Goal: Task Accomplishment & Management: Use online tool/utility

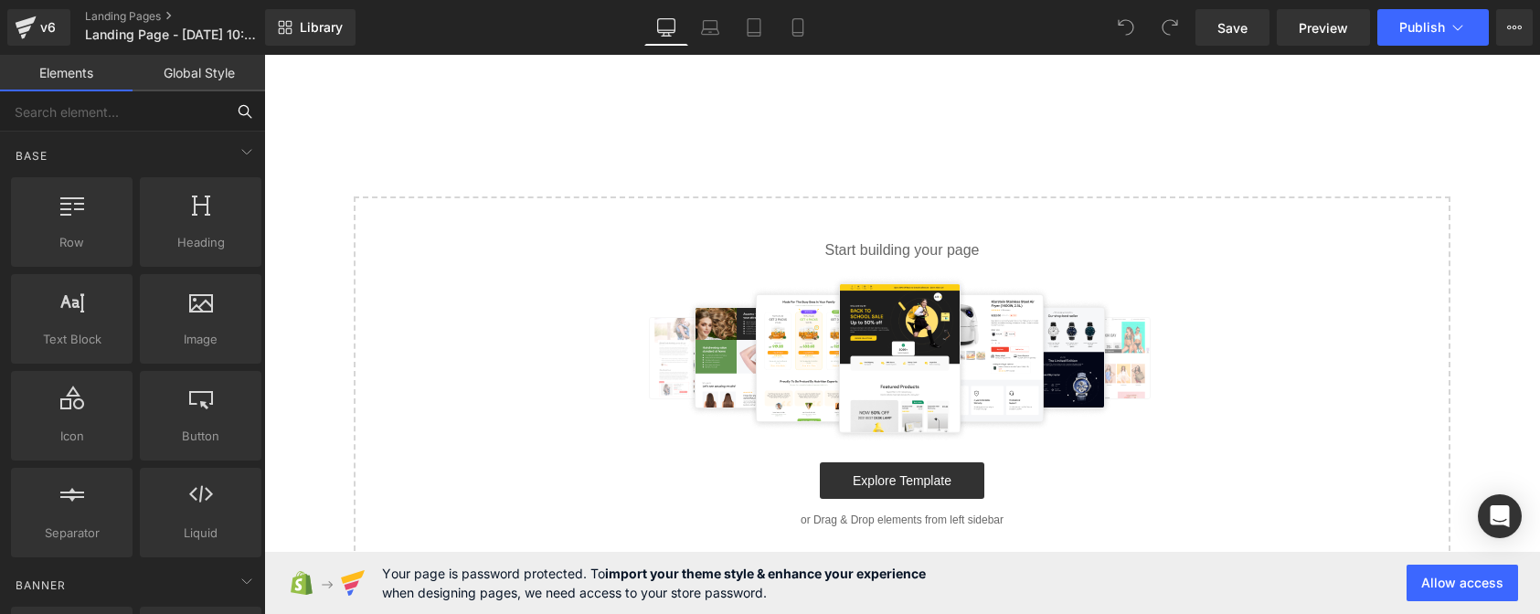
click at [152, 121] on input "text" at bounding box center [112, 111] width 225 height 40
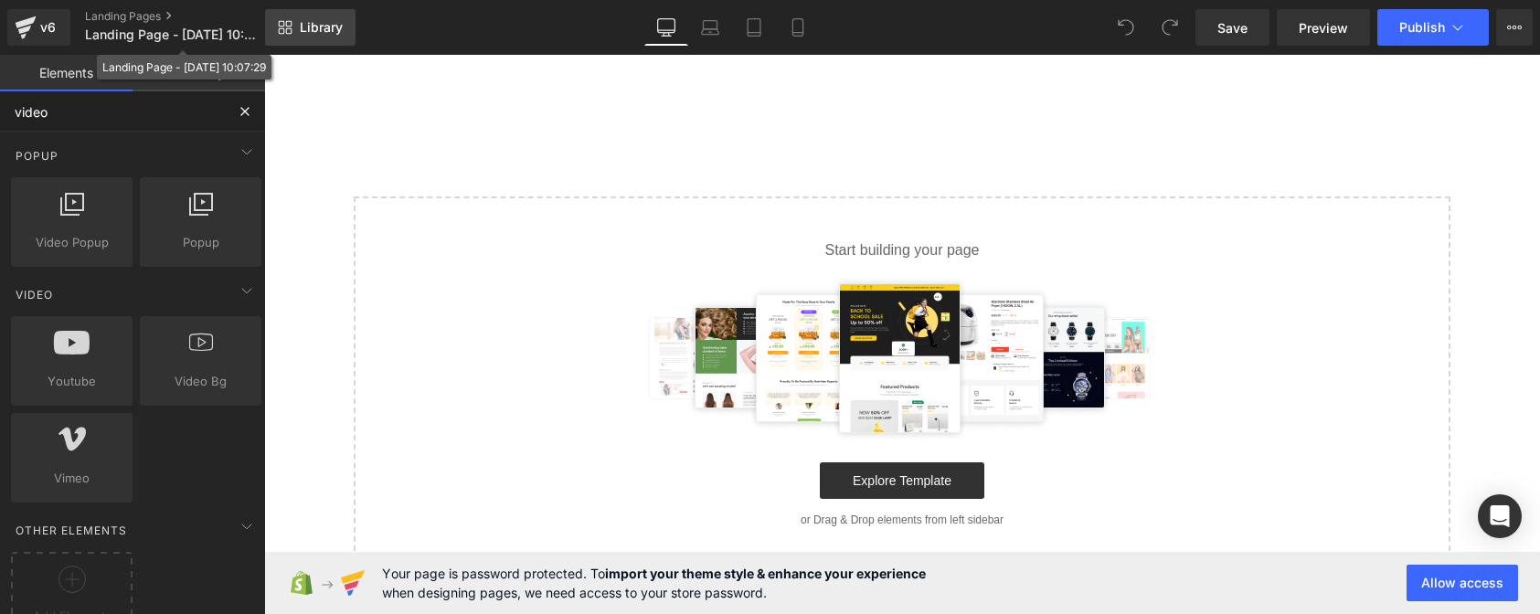
type input "video"
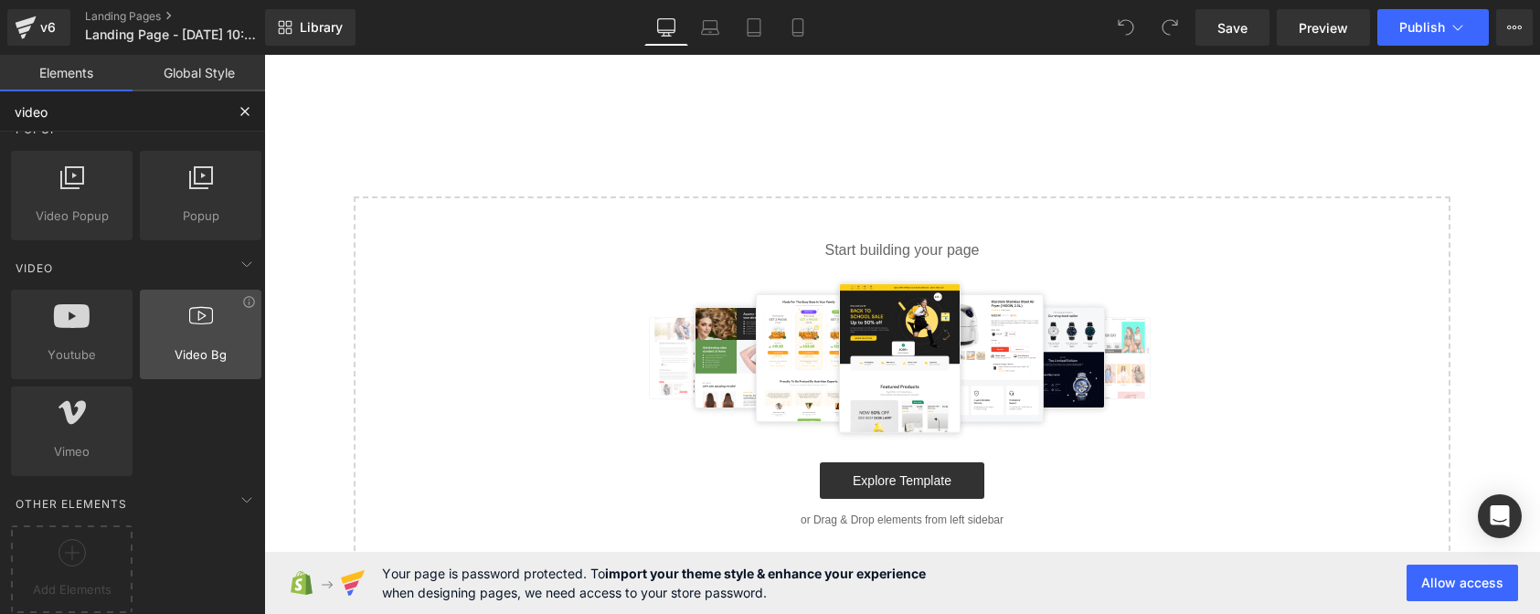
scroll to position [41, 0]
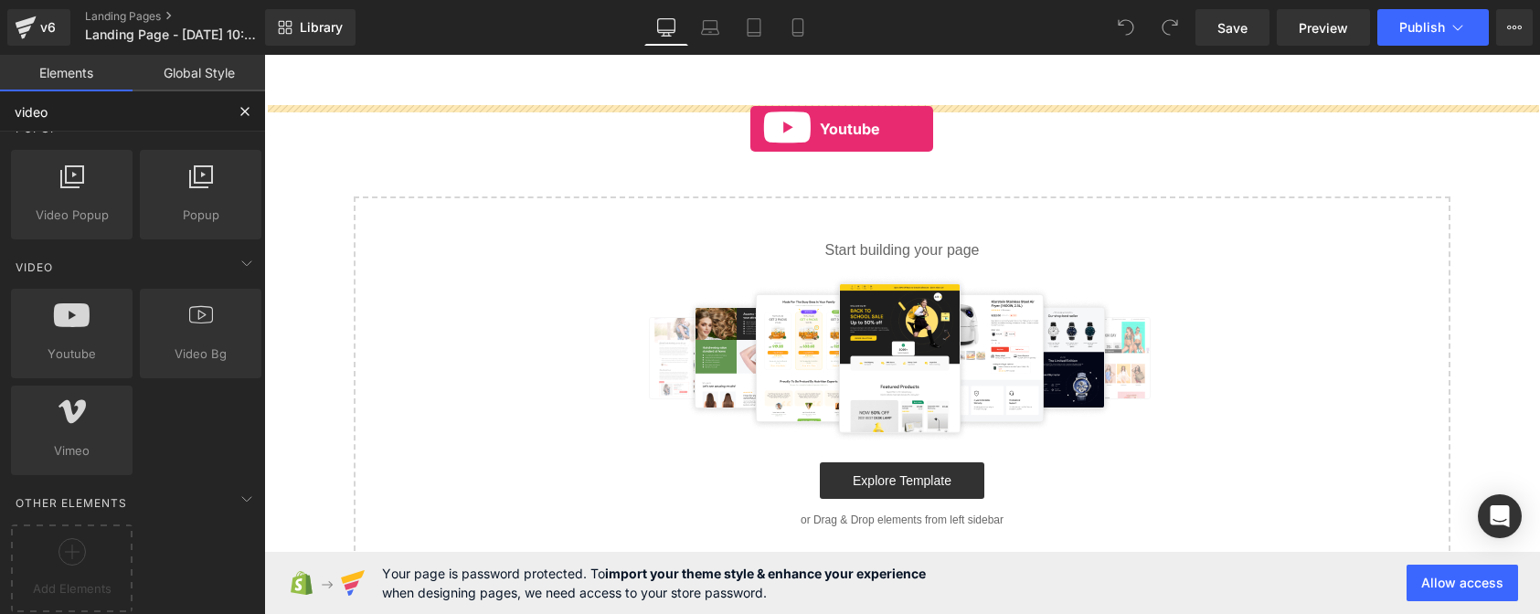
drag, startPoint x: 328, startPoint y: 371, endPoint x: 750, endPoint y: 129, distance: 486.8
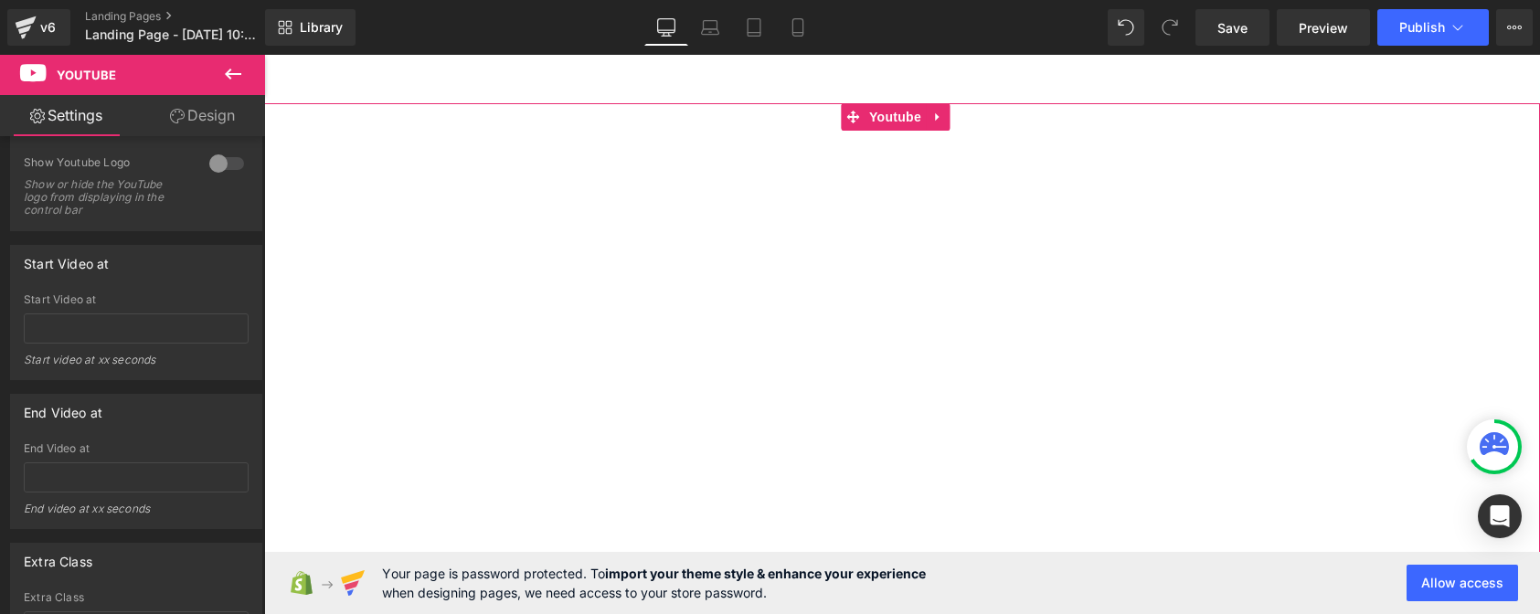
scroll to position [0, 0]
click at [939, 120] on icon at bounding box center [937, 119] width 13 height 14
click at [947, 123] on icon at bounding box center [949, 118] width 13 height 13
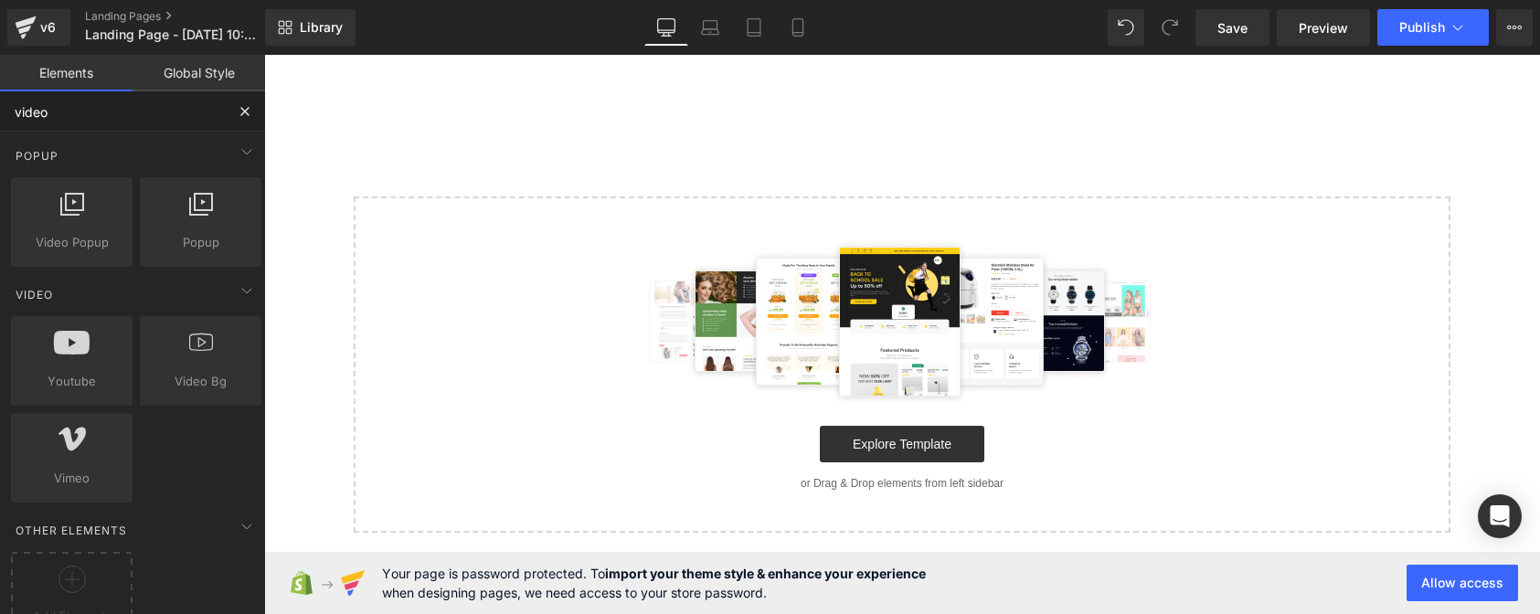
click at [68, 112] on input "video" at bounding box center [112, 111] width 225 height 40
click at [67, 112] on input "video" at bounding box center [112, 111] width 225 height 40
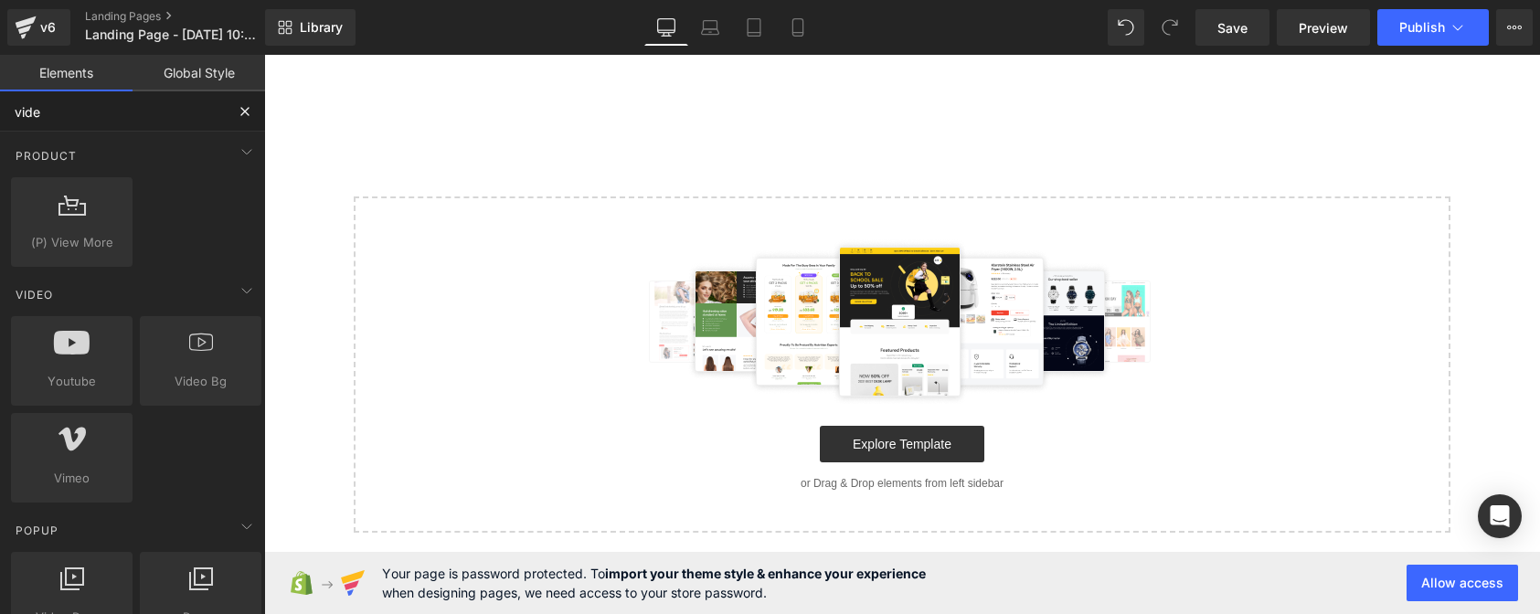
type input "video"
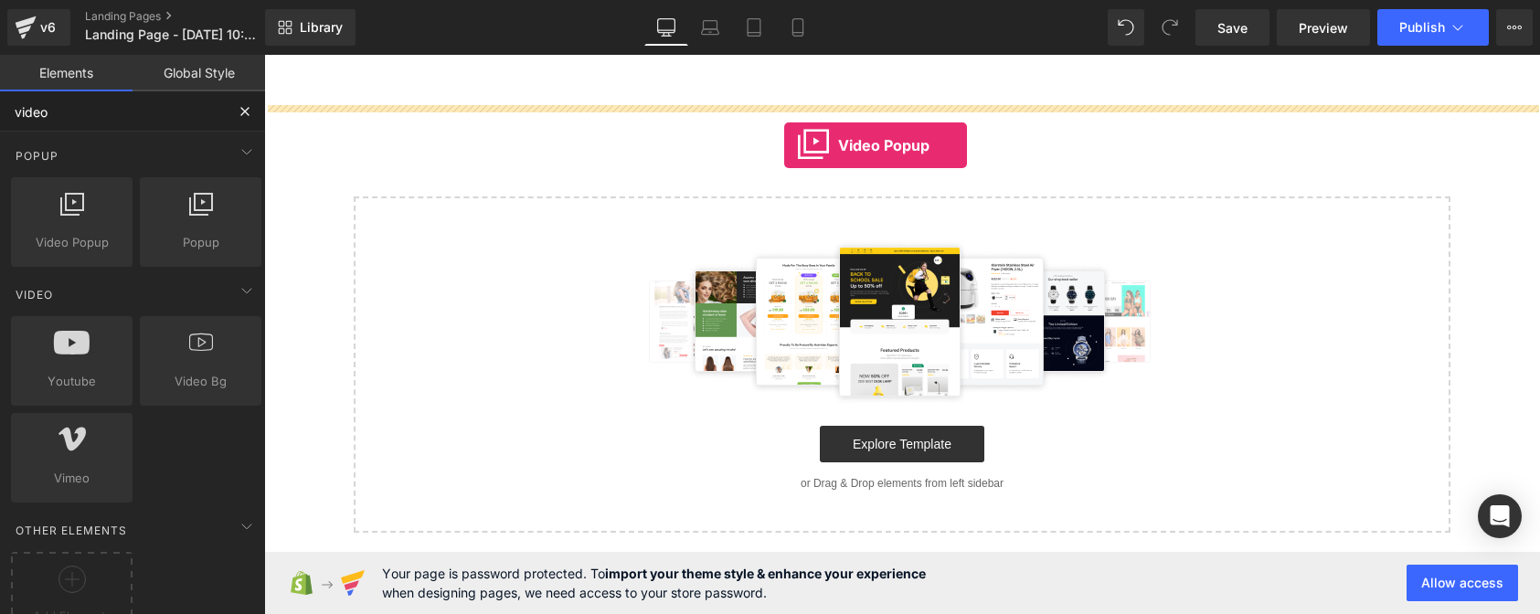
drag, startPoint x: 340, startPoint y: 272, endPoint x: 784, endPoint y: 145, distance: 462.0
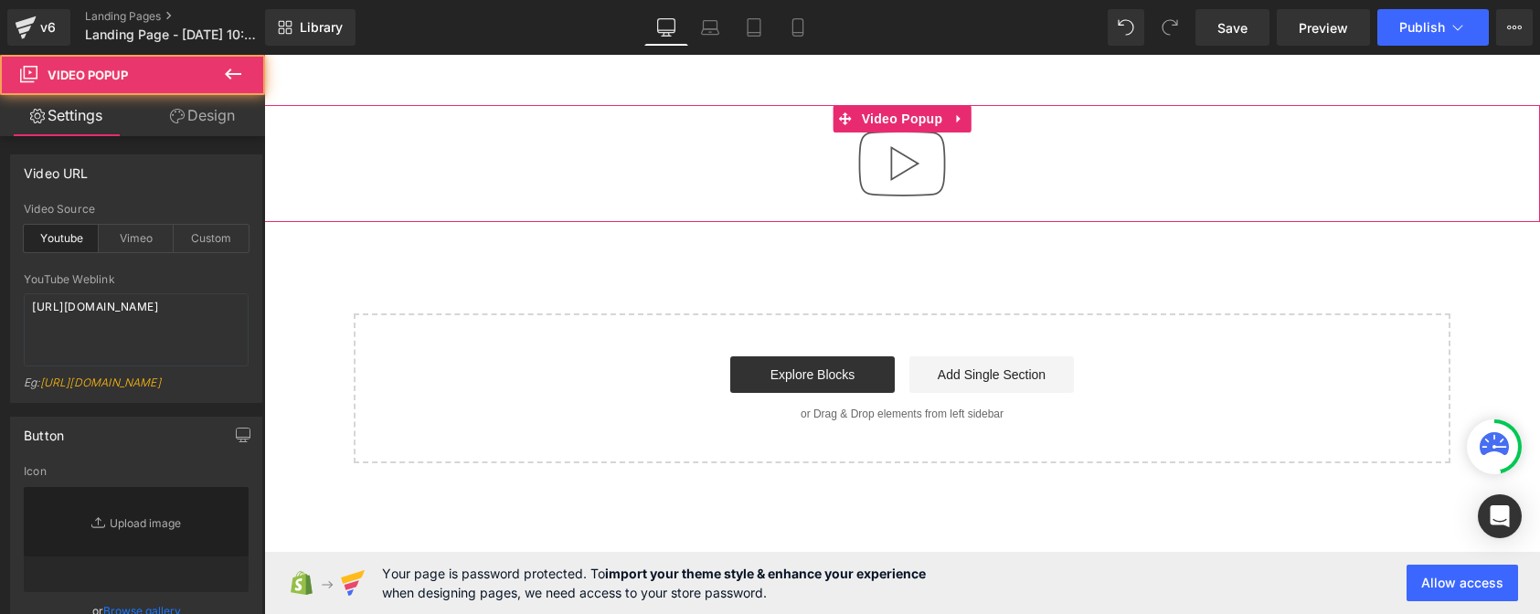
type input "//[DOMAIN_NAME][URL]"
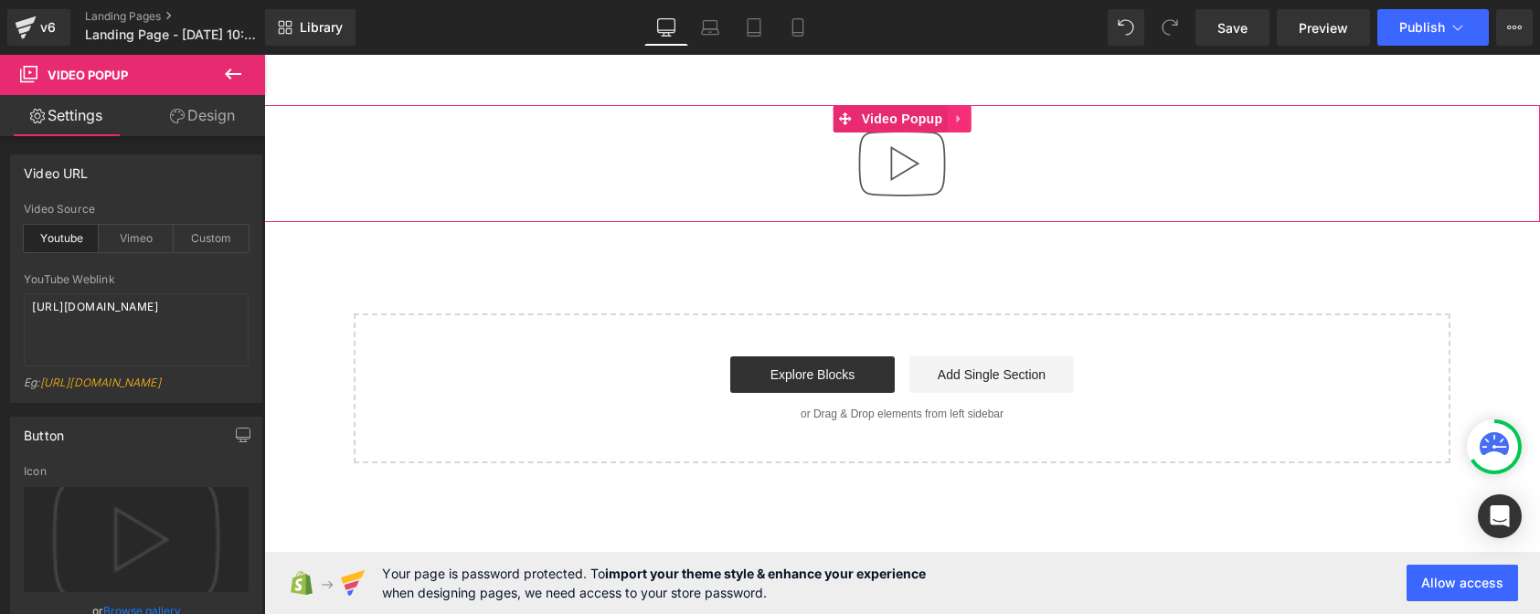
click at [962, 113] on icon at bounding box center [958, 119] width 13 height 14
click at [977, 118] on icon at bounding box center [970, 118] width 13 height 13
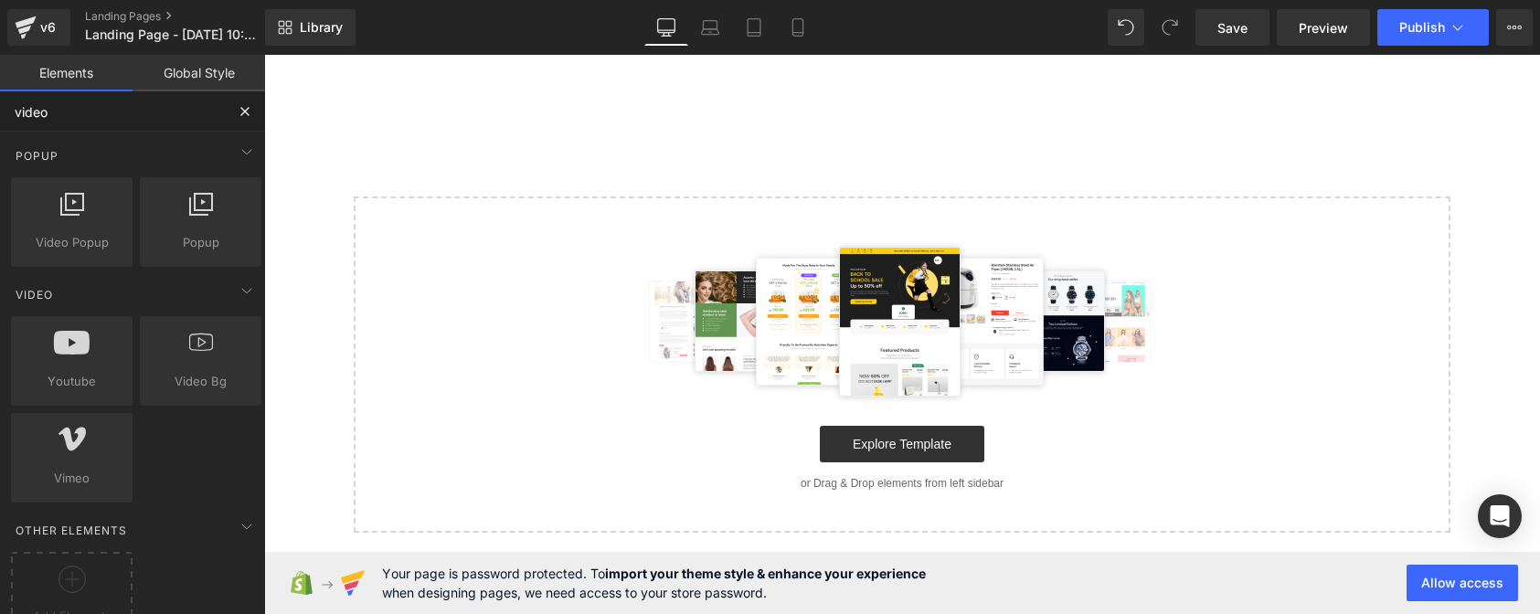
click at [111, 110] on input "video" at bounding box center [112, 111] width 225 height 40
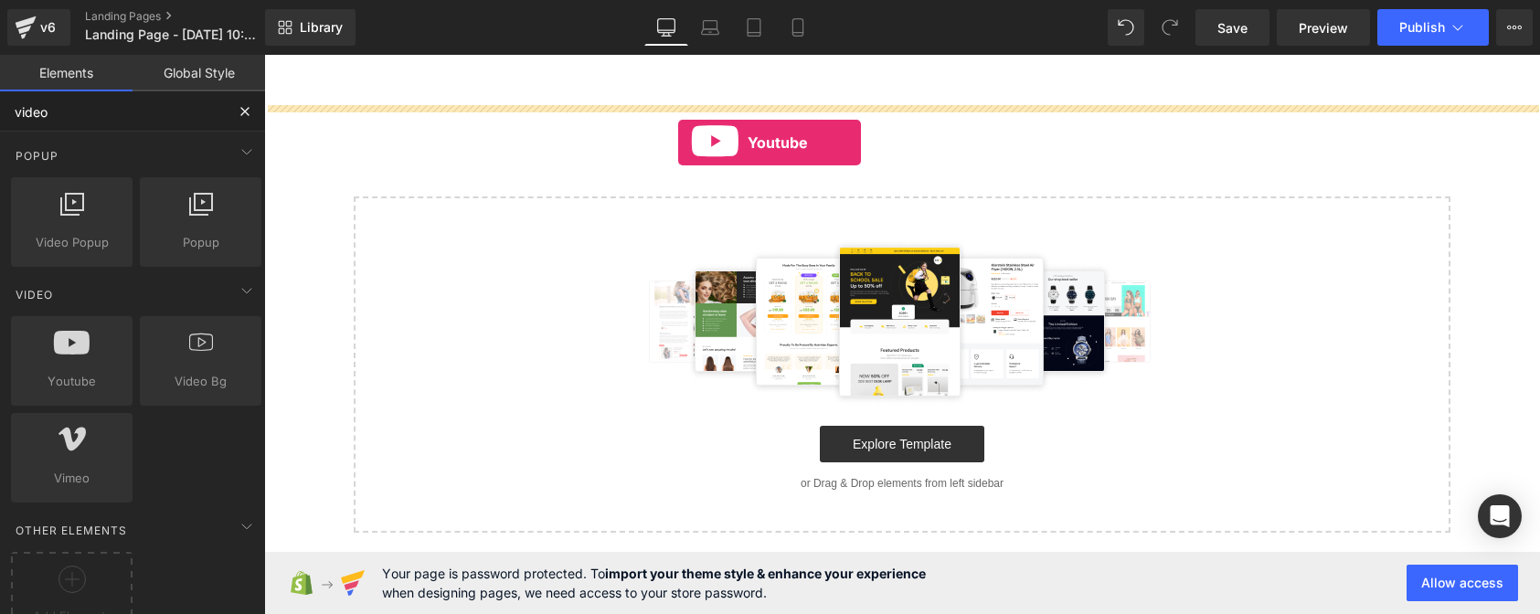
drag, startPoint x: 324, startPoint y: 424, endPoint x: 678, endPoint y: 143, distance: 452.0
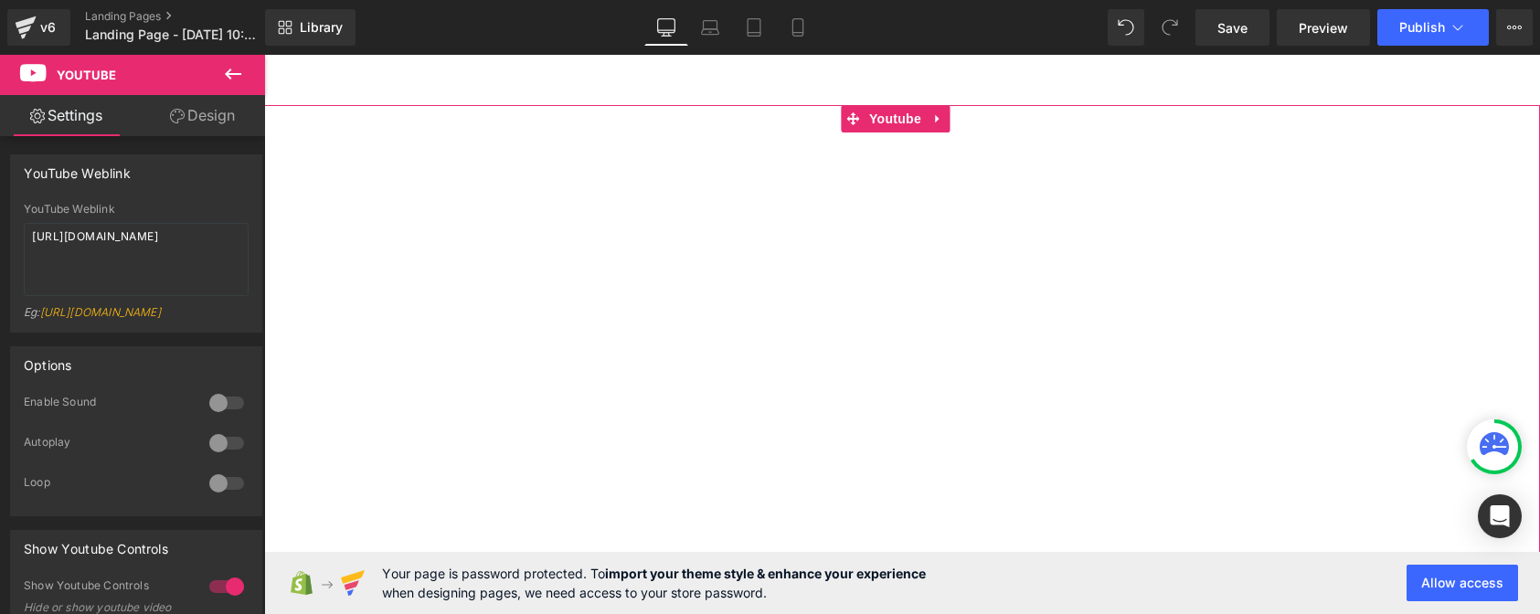
click at [192, 128] on link "Design" at bounding box center [202, 115] width 133 height 41
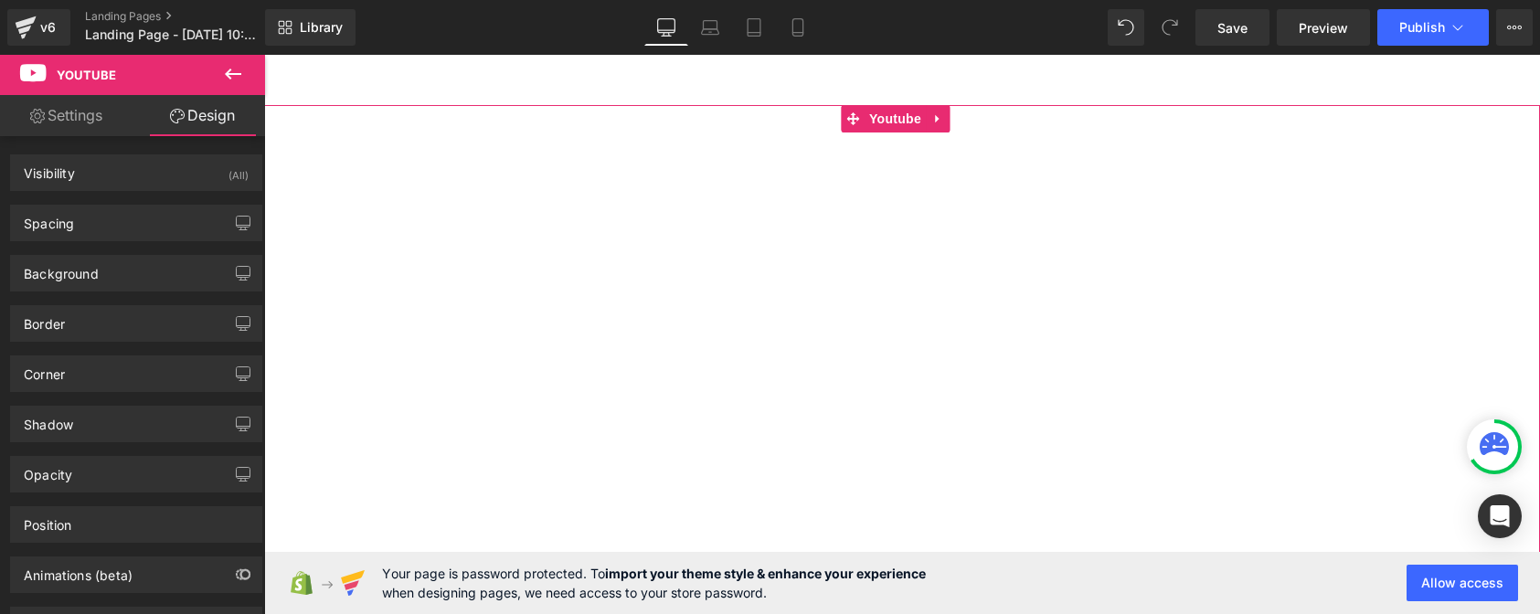
click at [66, 120] on link "Settings" at bounding box center [66, 115] width 133 height 41
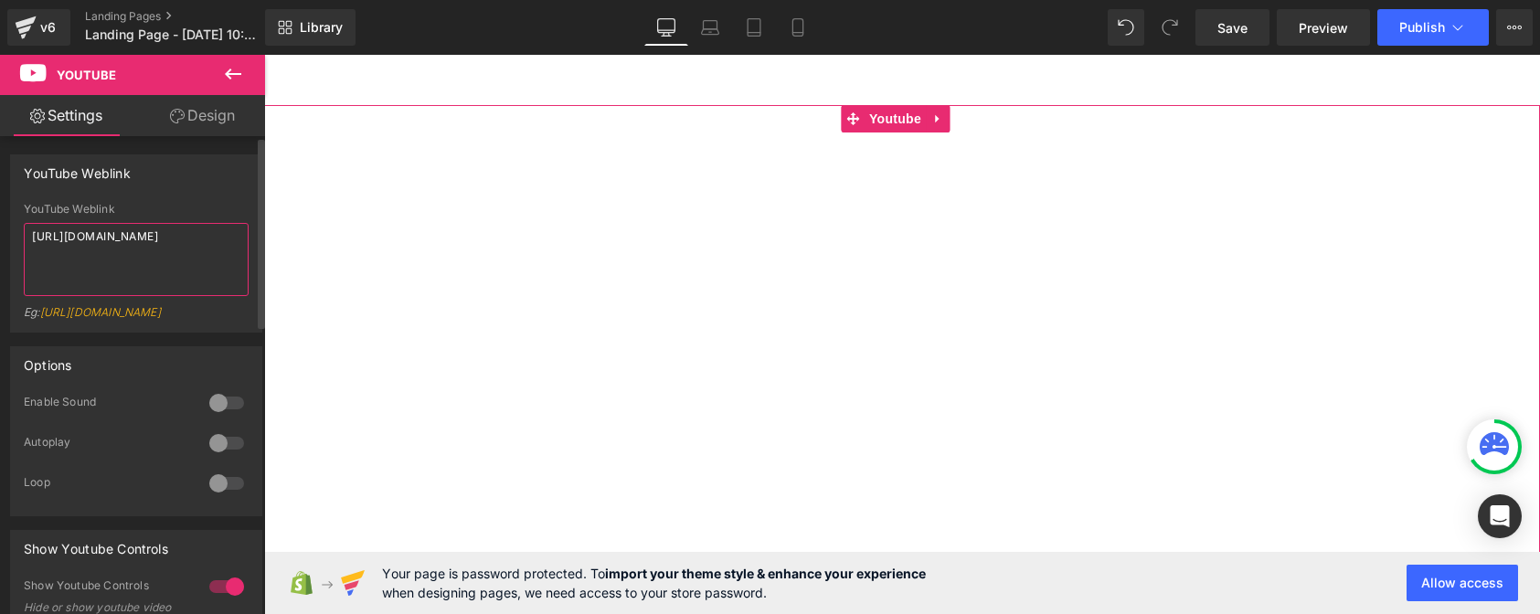
click at [159, 253] on textarea "[URL][DOMAIN_NAME]" at bounding box center [136, 259] width 225 height 73
click at [177, 258] on textarea "[URL][DOMAIN_NAME]" at bounding box center [136, 259] width 225 height 73
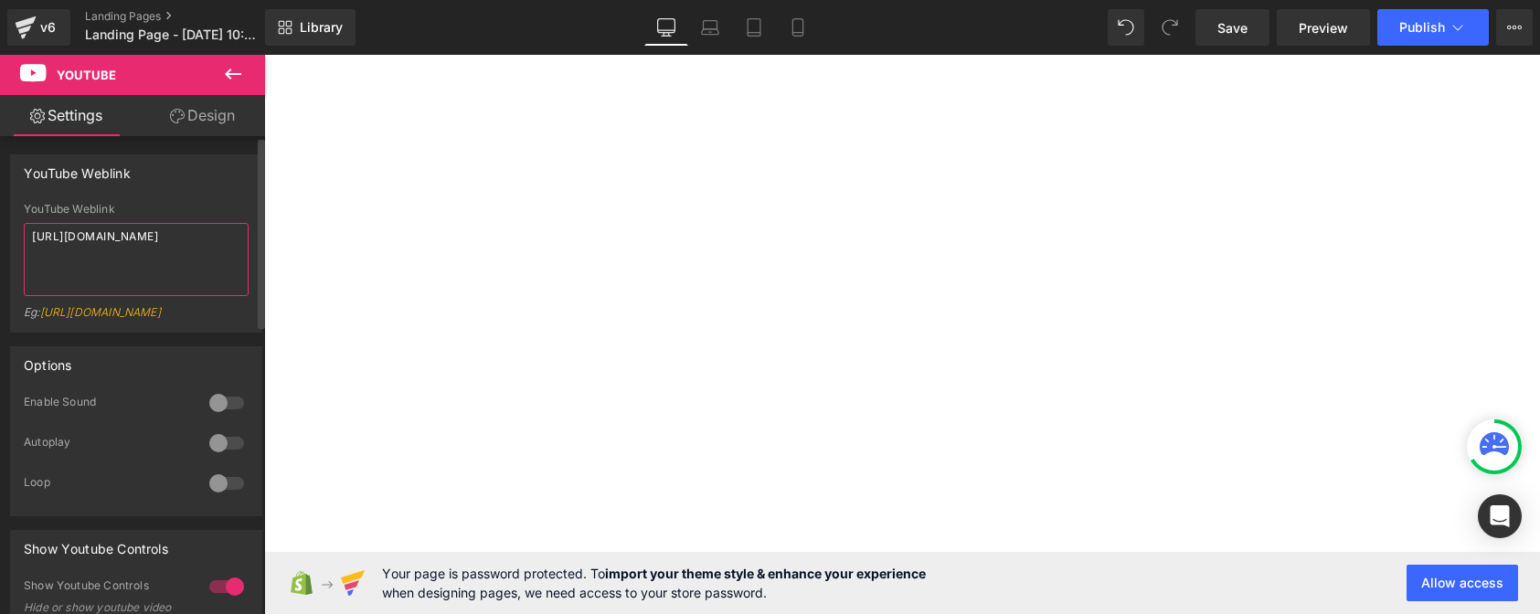
paste textarea "kJMRpId0H50"
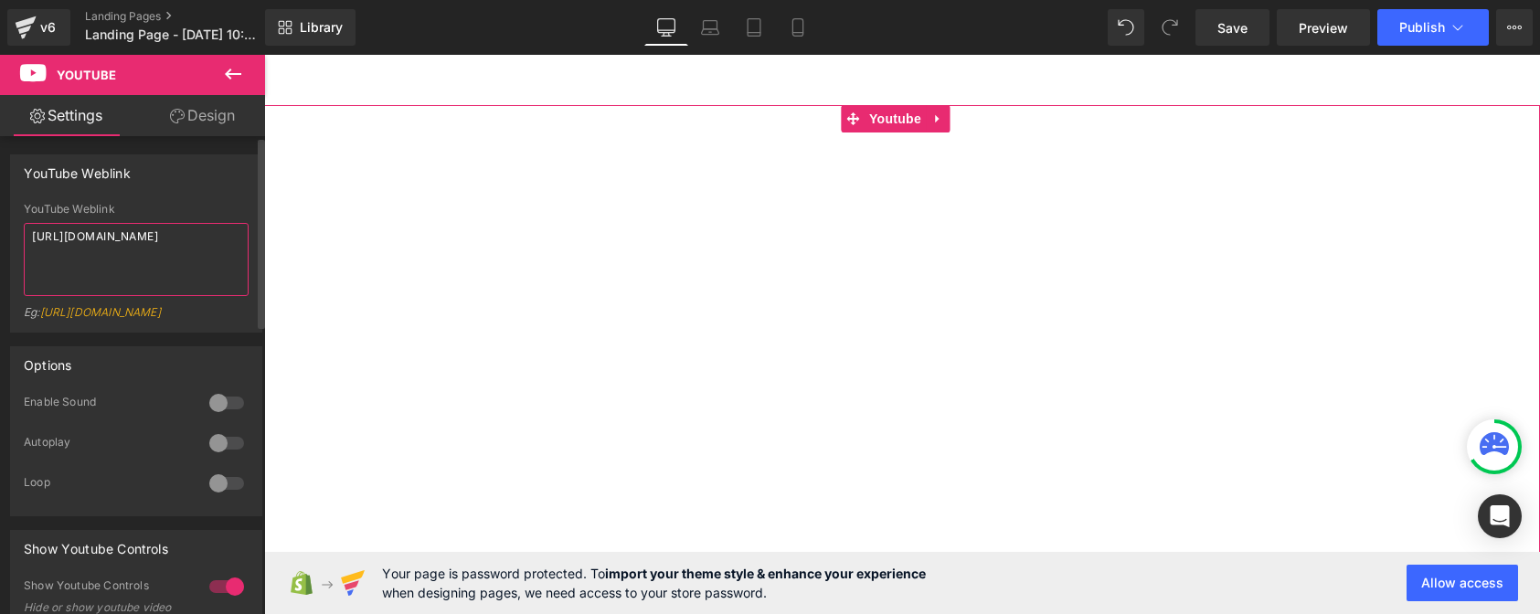
type textarea "[URL][DOMAIN_NAME]"
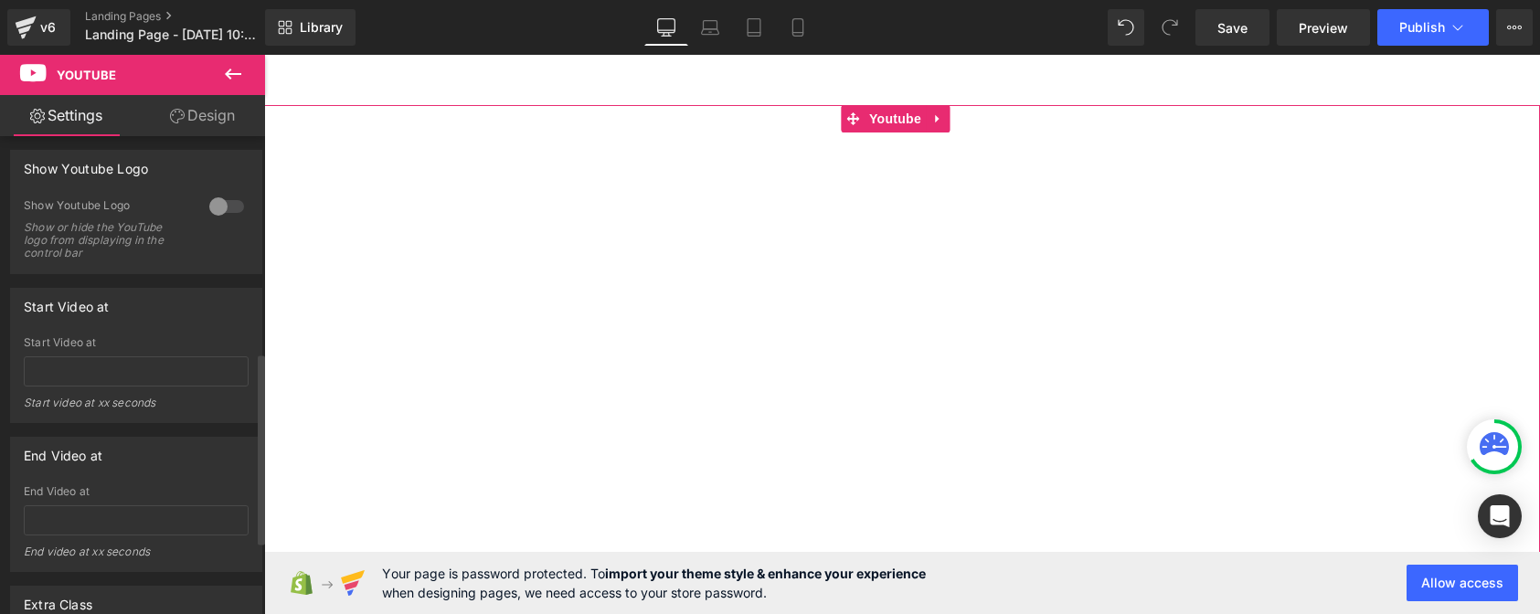
scroll to position [548, 0]
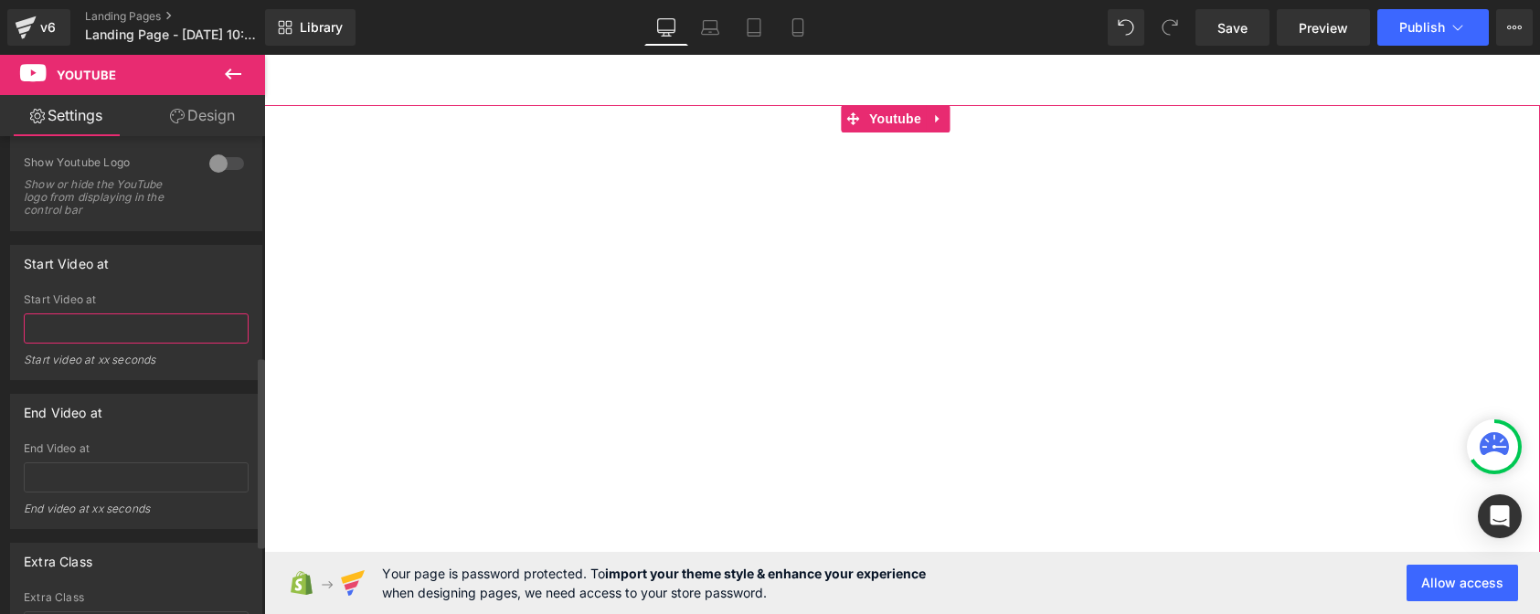
click at [136, 337] on input "text" at bounding box center [136, 328] width 225 height 30
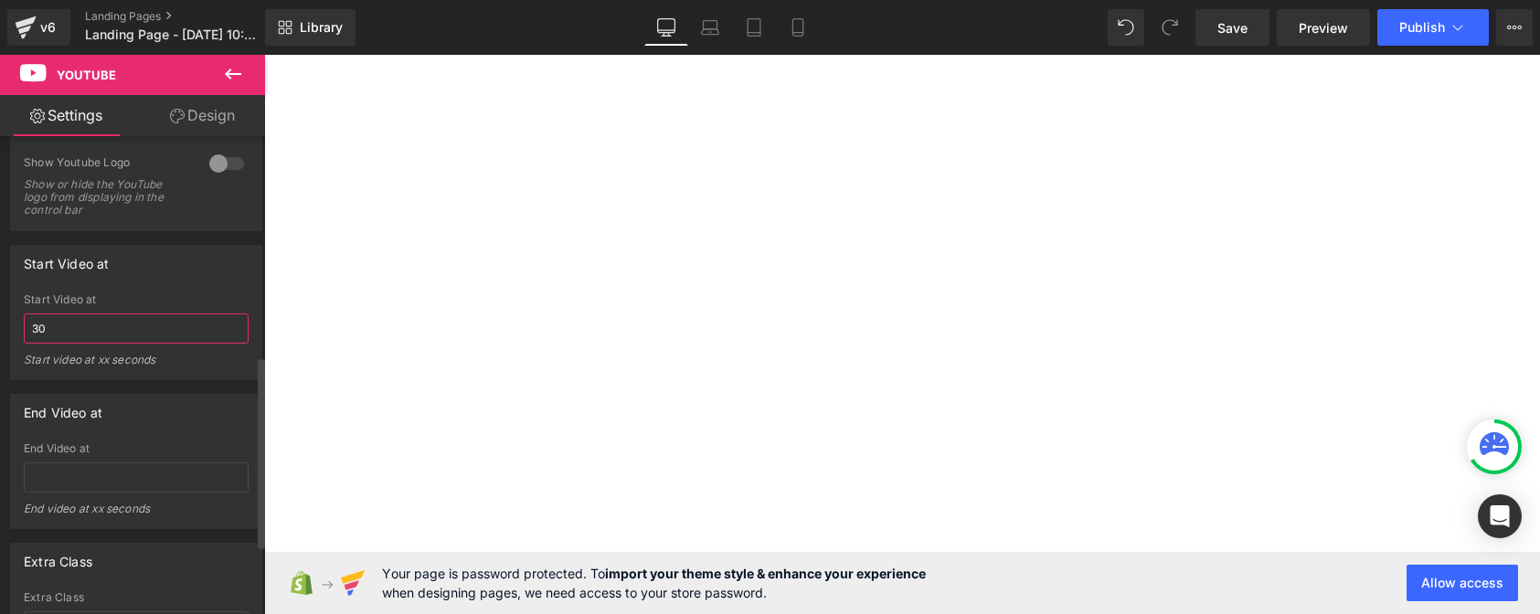
type input "3"
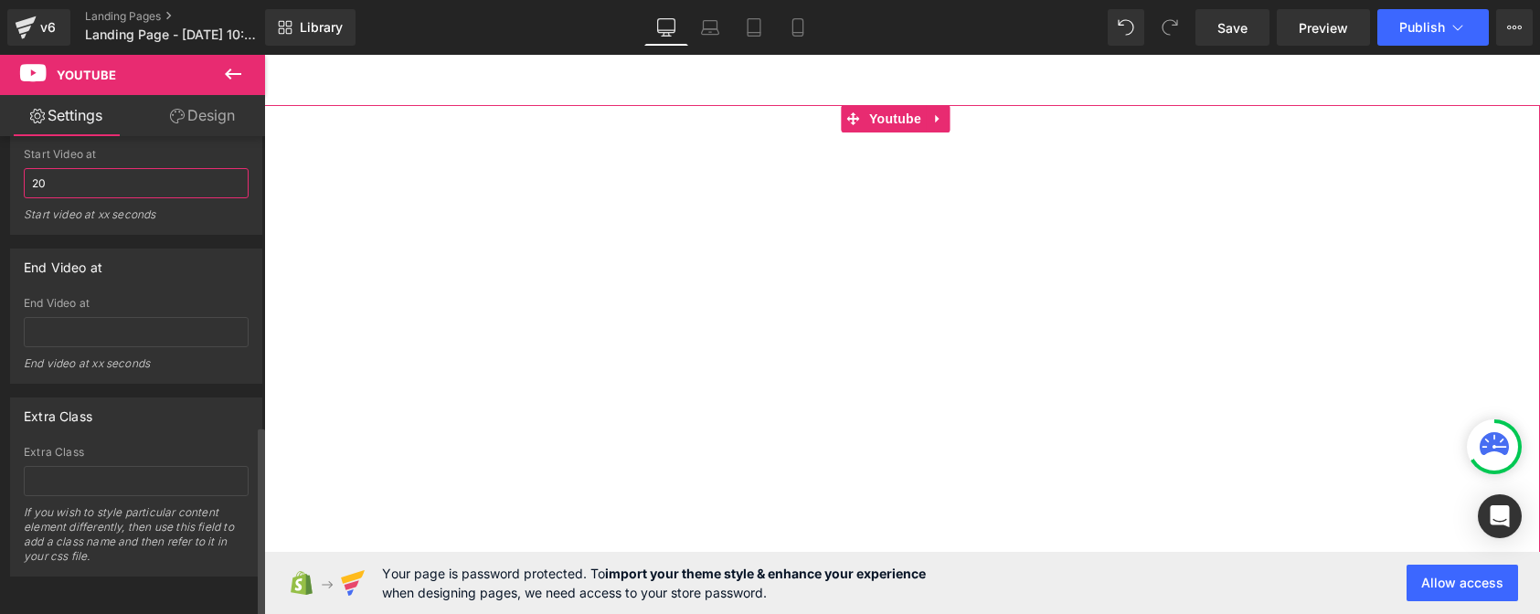
scroll to position [722, 0]
type input "20"
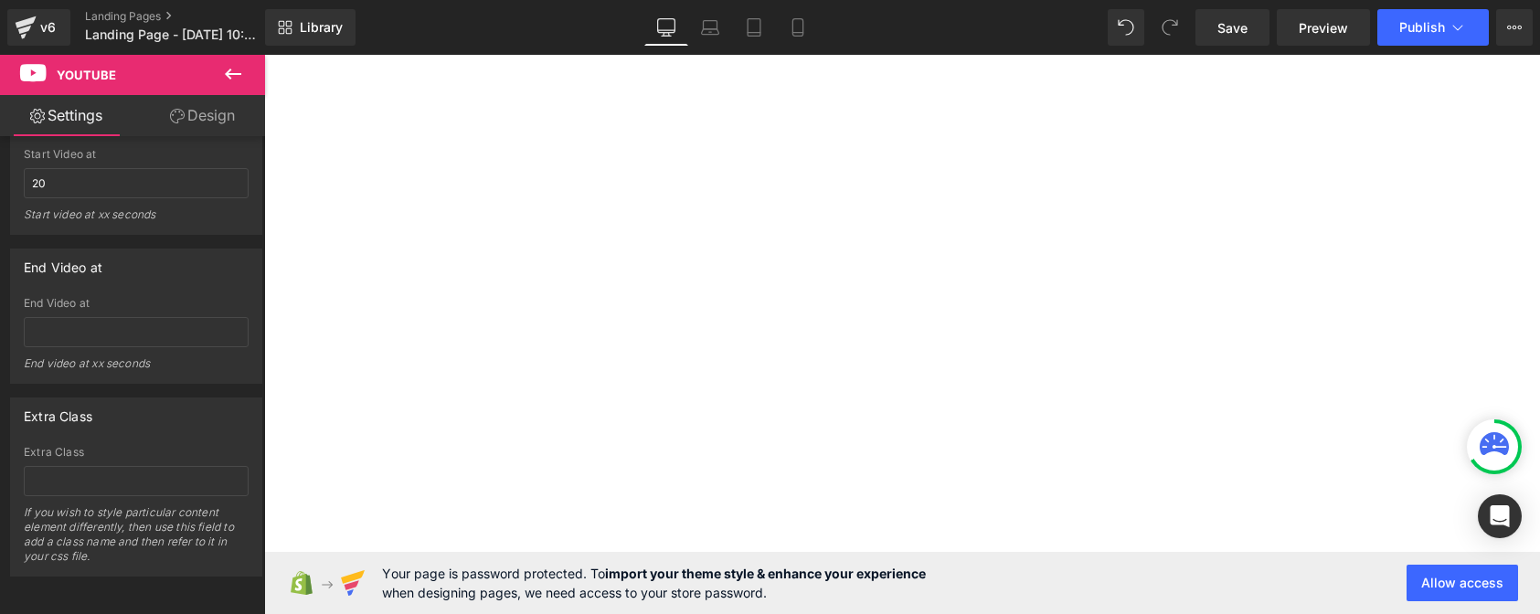
click at [222, 100] on link "Design" at bounding box center [202, 115] width 133 height 41
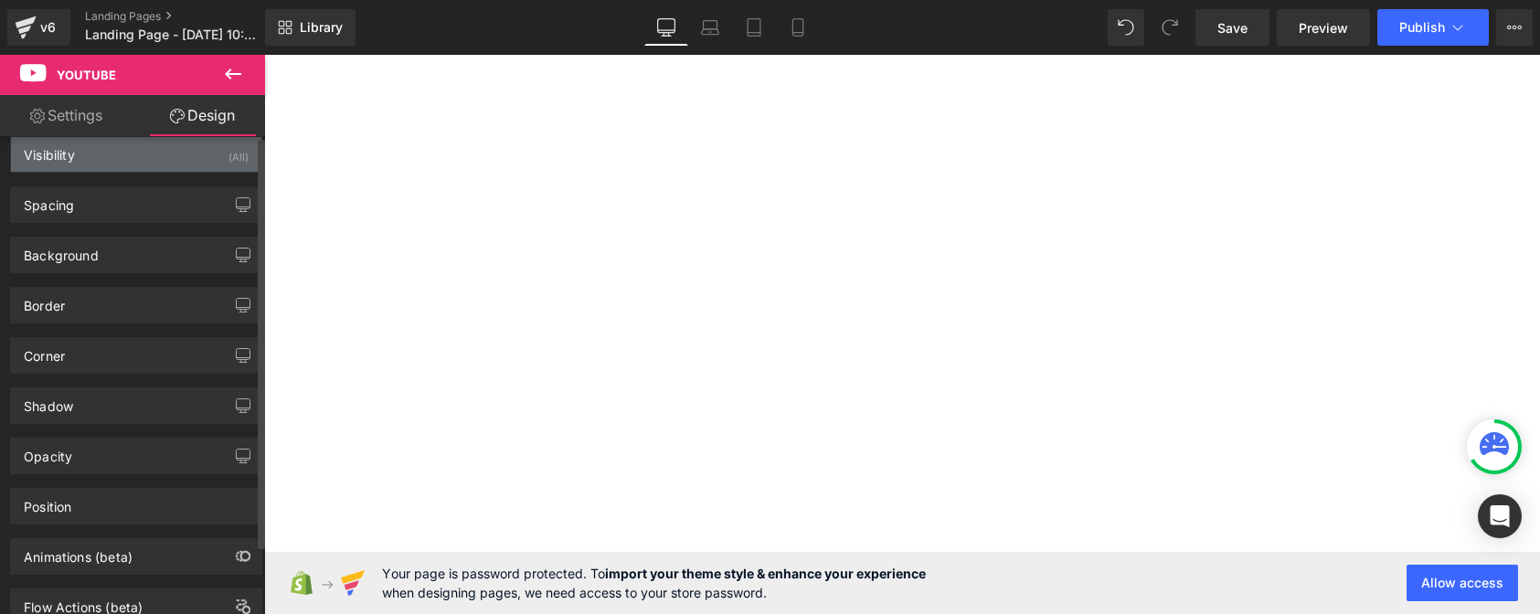
scroll to position [0, 0]
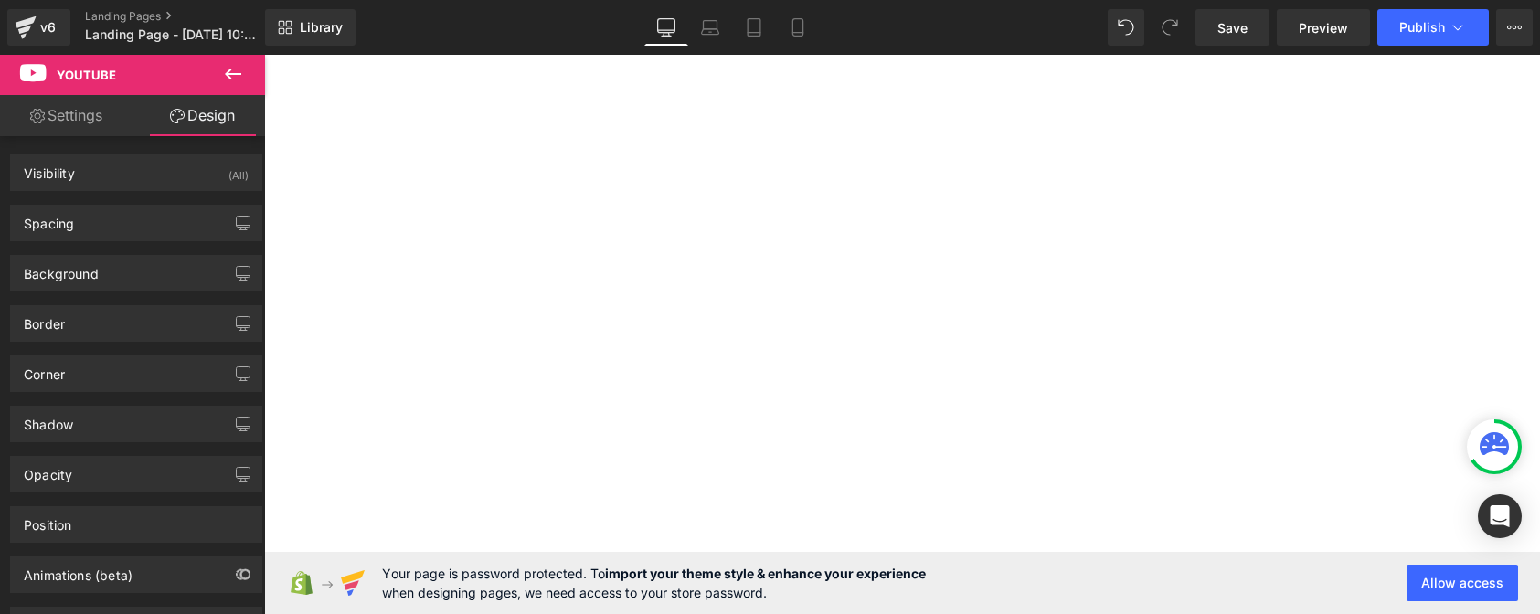
click at [67, 109] on link "Settings" at bounding box center [66, 115] width 133 height 41
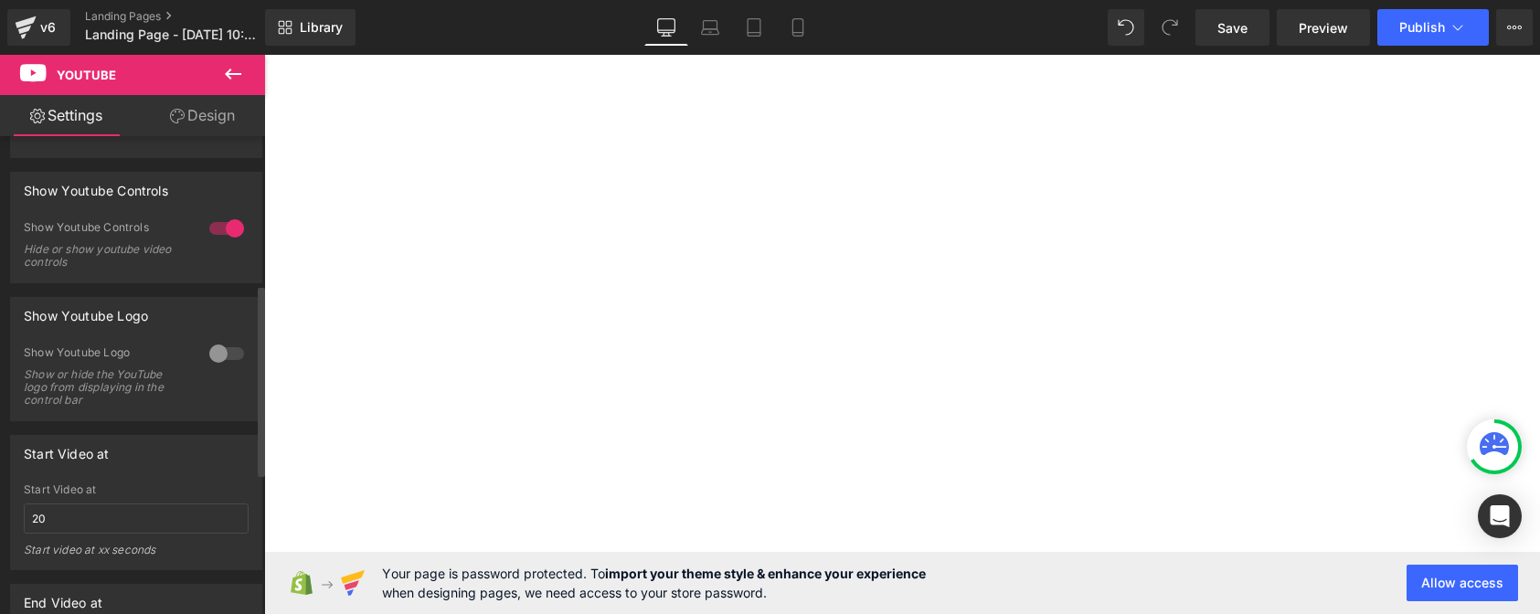
scroll to position [356, 0]
drag, startPoint x: 76, startPoint y: 538, endPoint x: -48, endPoint y: 537, distance: 124.3
click at [0, 537] on html "Youtube You are previewing how the will restyle your page. You can not edit Ele…" at bounding box center [770, 307] width 1540 height 614
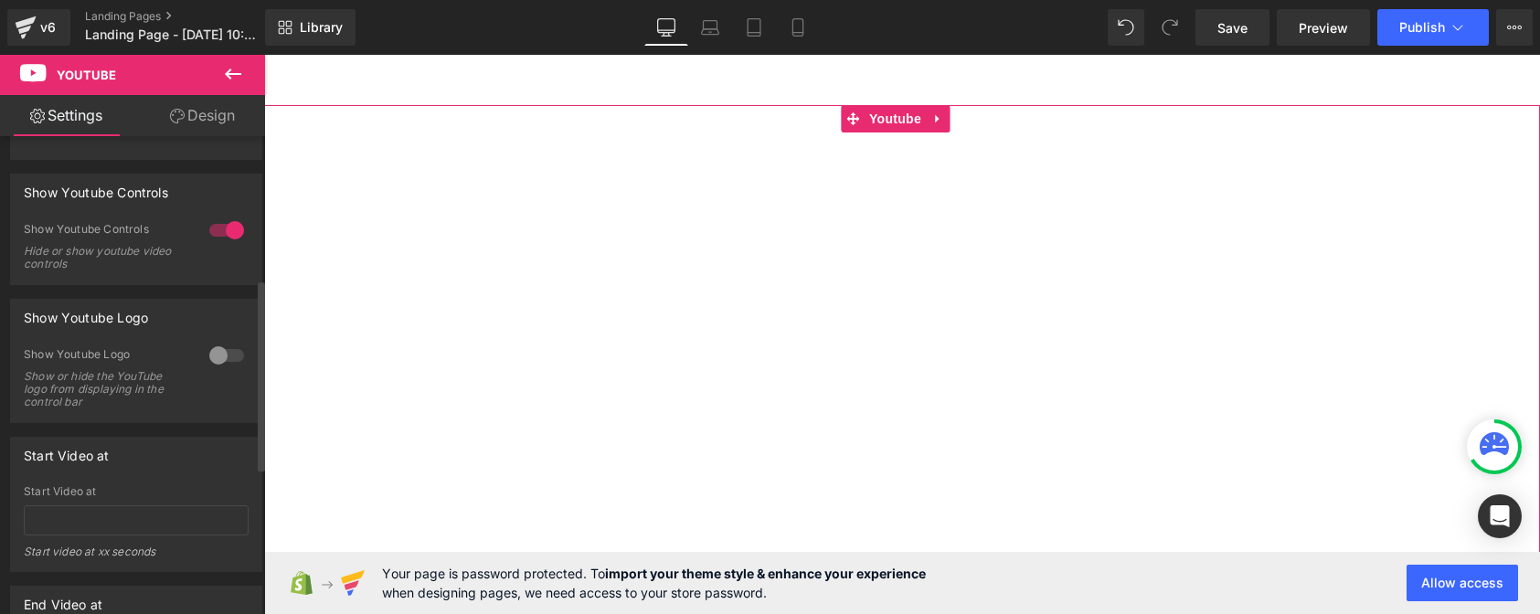
click at [226, 364] on div at bounding box center [227, 355] width 44 height 29
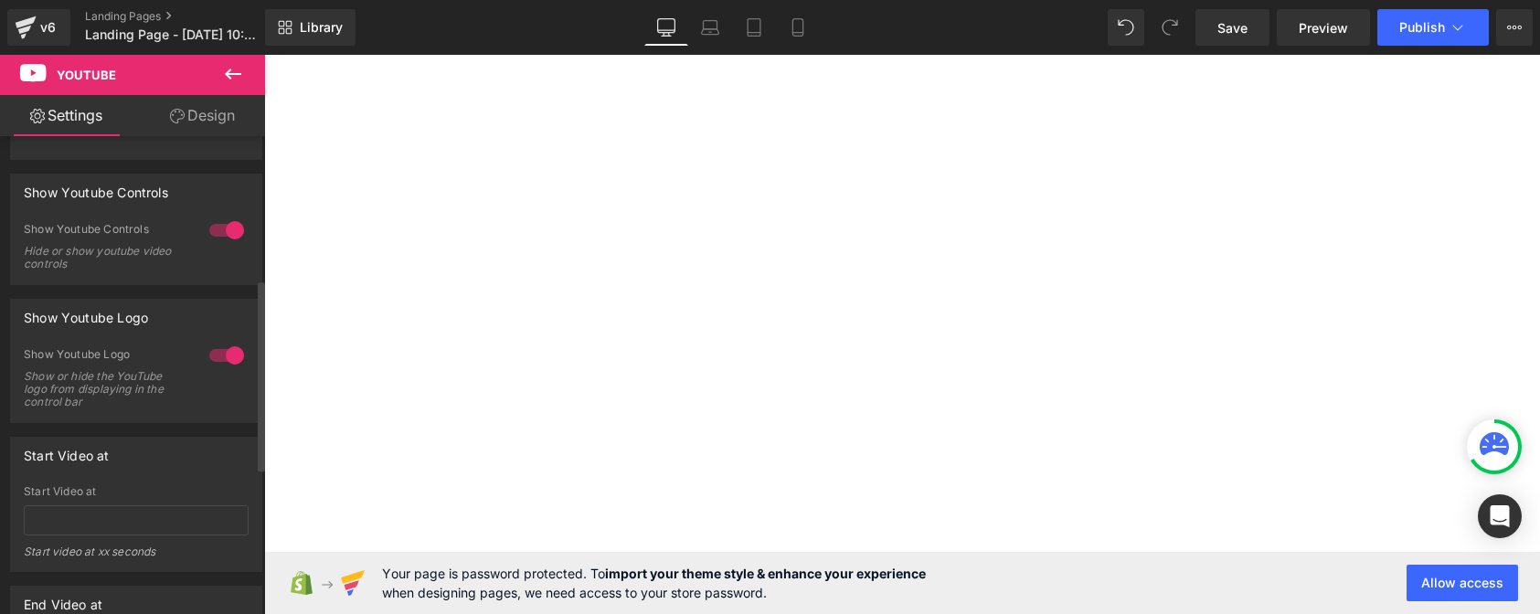
click at [226, 364] on div at bounding box center [227, 355] width 44 height 29
click at [223, 244] on div at bounding box center [227, 230] width 44 height 29
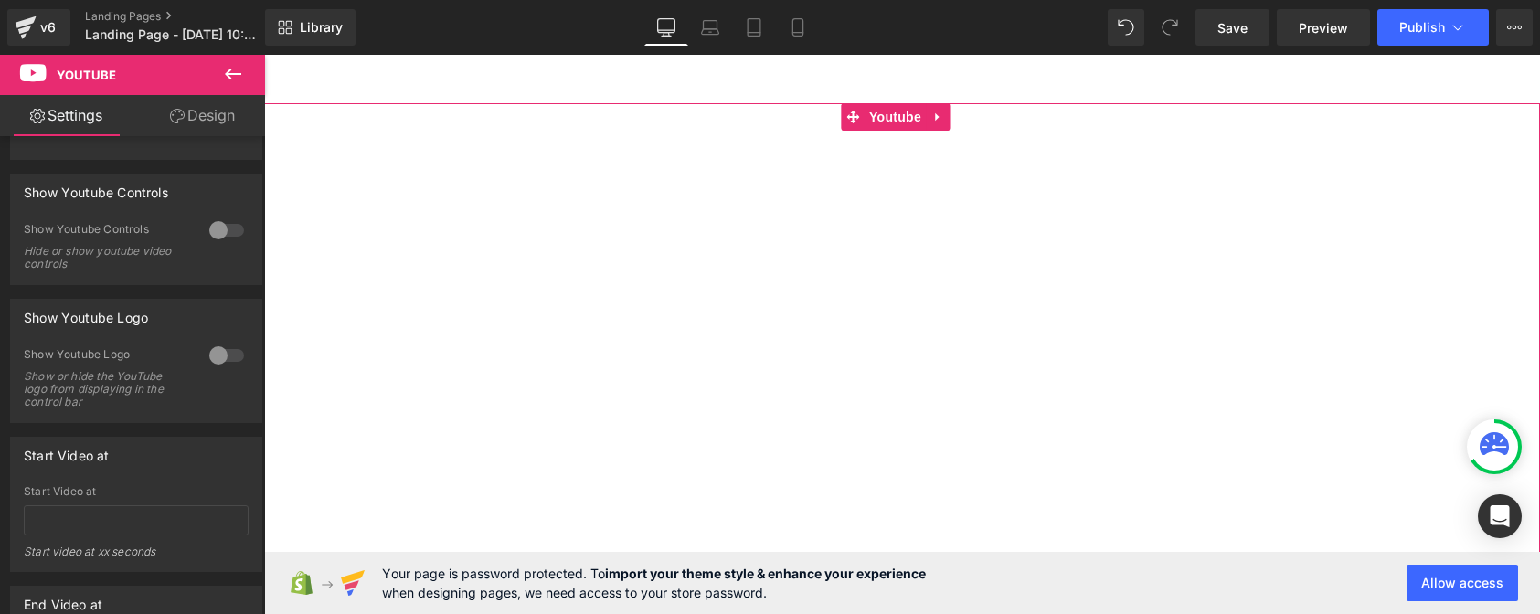
scroll to position [0, 0]
click at [220, 244] on div at bounding box center [227, 230] width 44 height 29
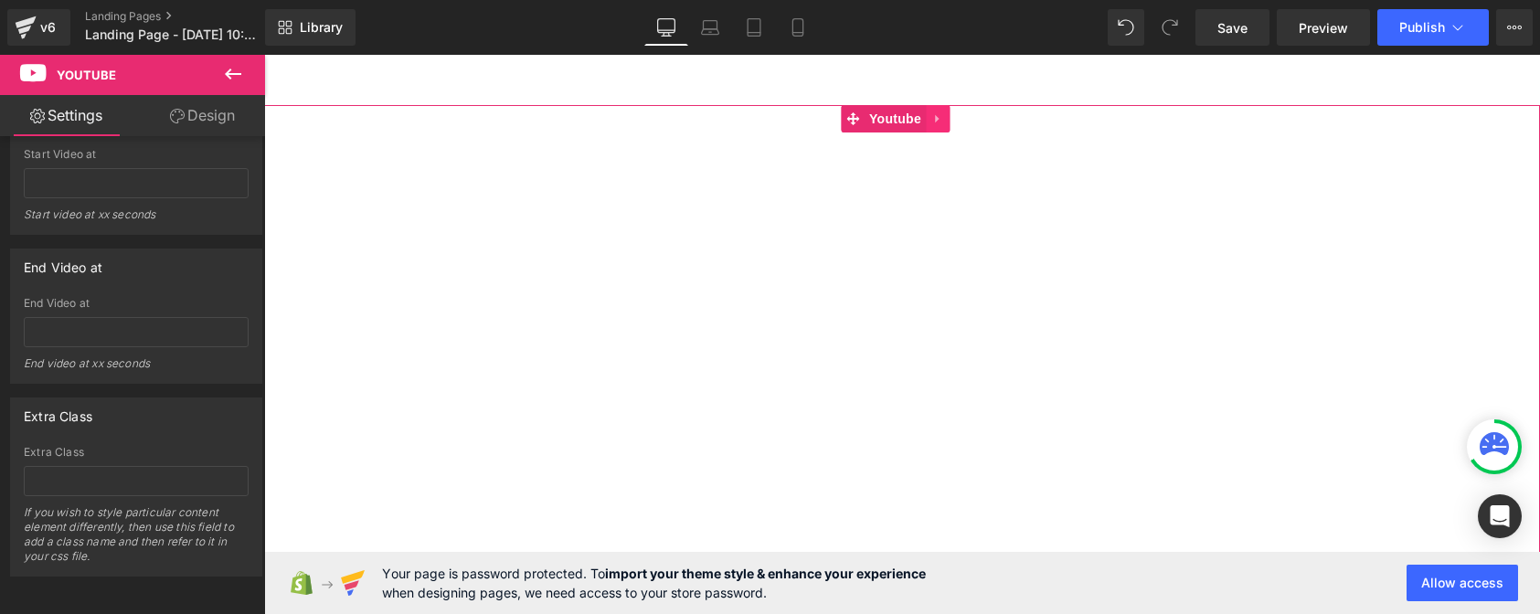
click at [941, 114] on icon at bounding box center [937, 119] width 13 height 14
click at [978, 117] on icon at bounding box center [973, 119] width 13 height 14
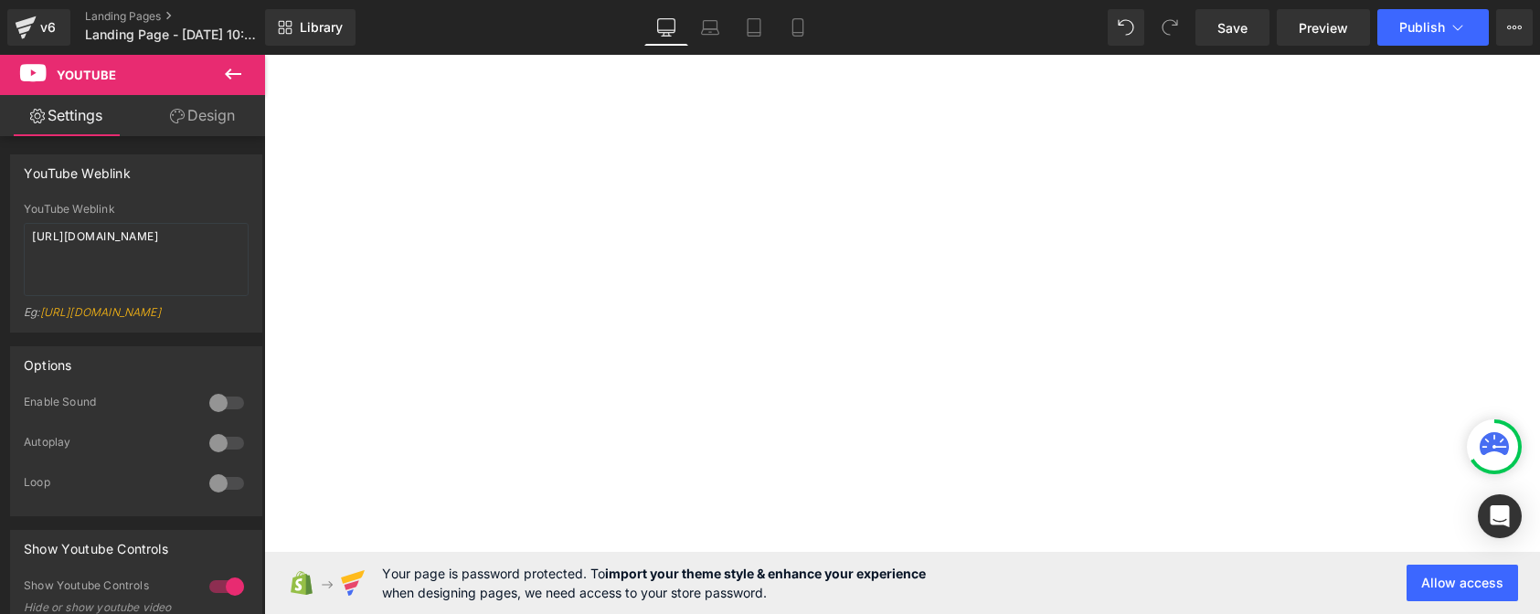
click at [230, 71] on icon at bounding box center [233, 74] width 22 height 22
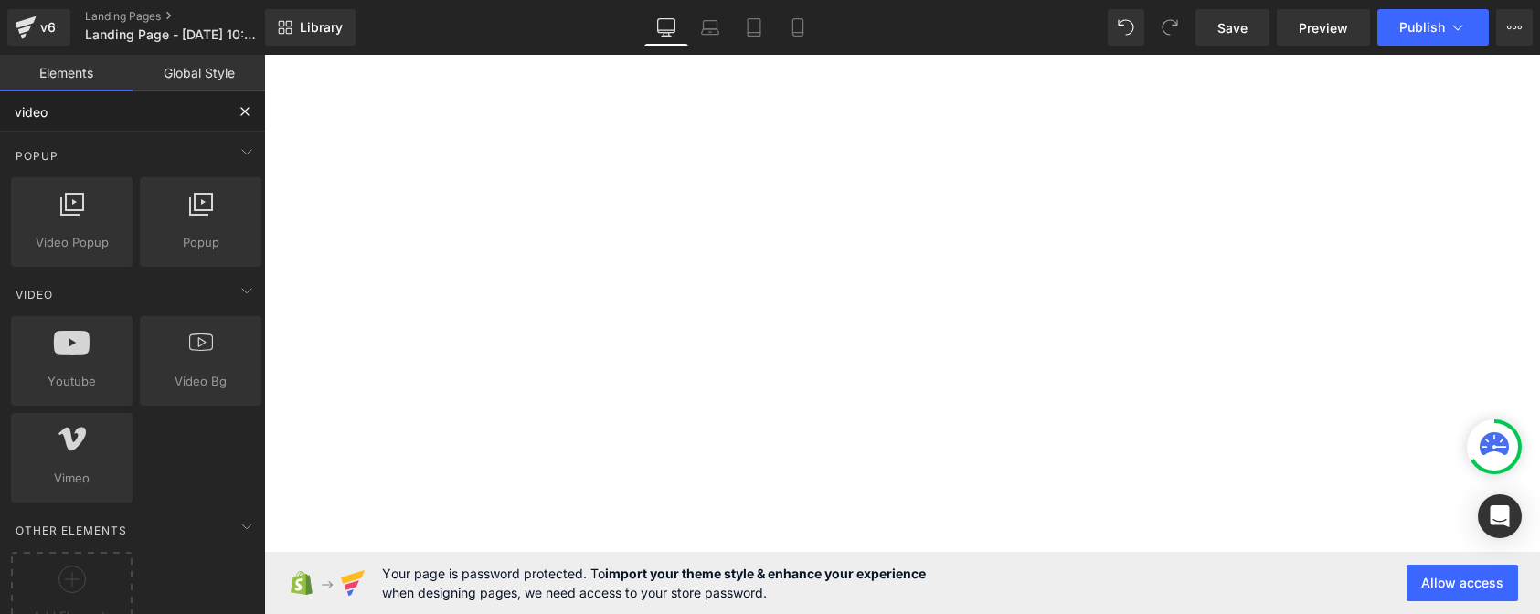
click at [111, 113] on input "video" at bounding box center [112, 111] width 225 height 40
click at [111, 114] on input "video" at bounding box center [112, 111] width 225 height 40
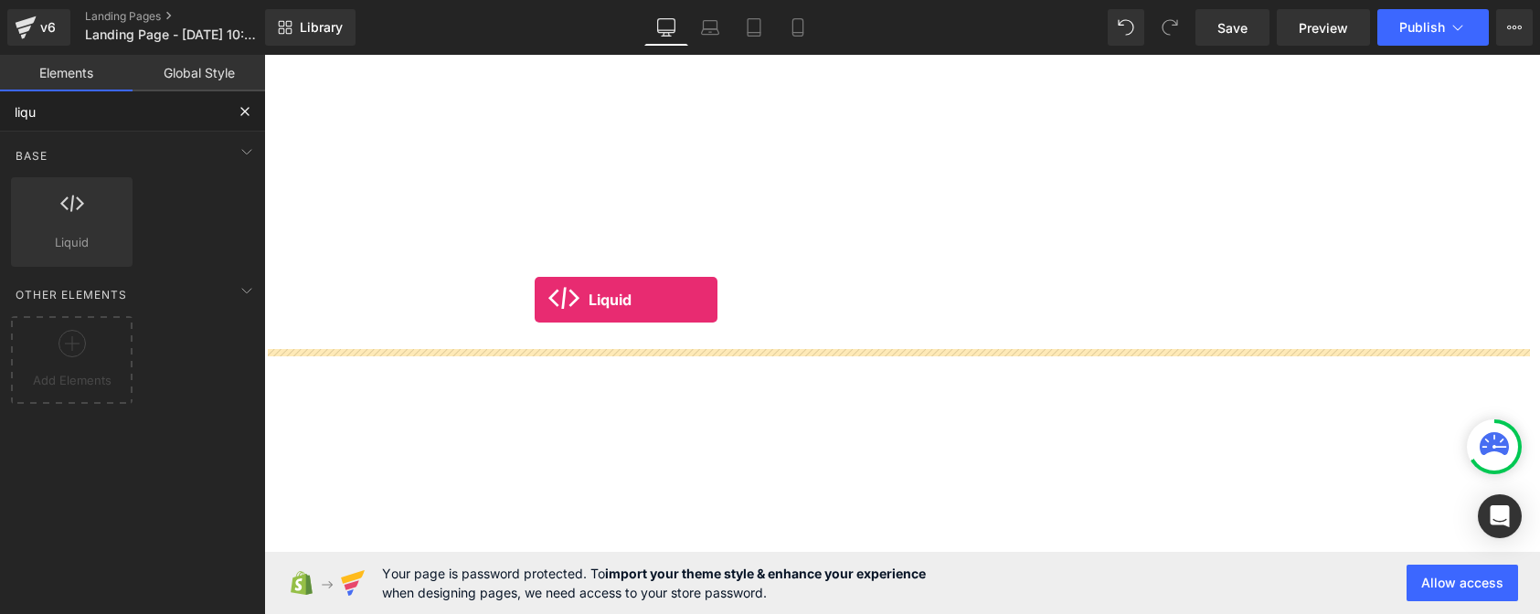
scroll to position [470, 0]
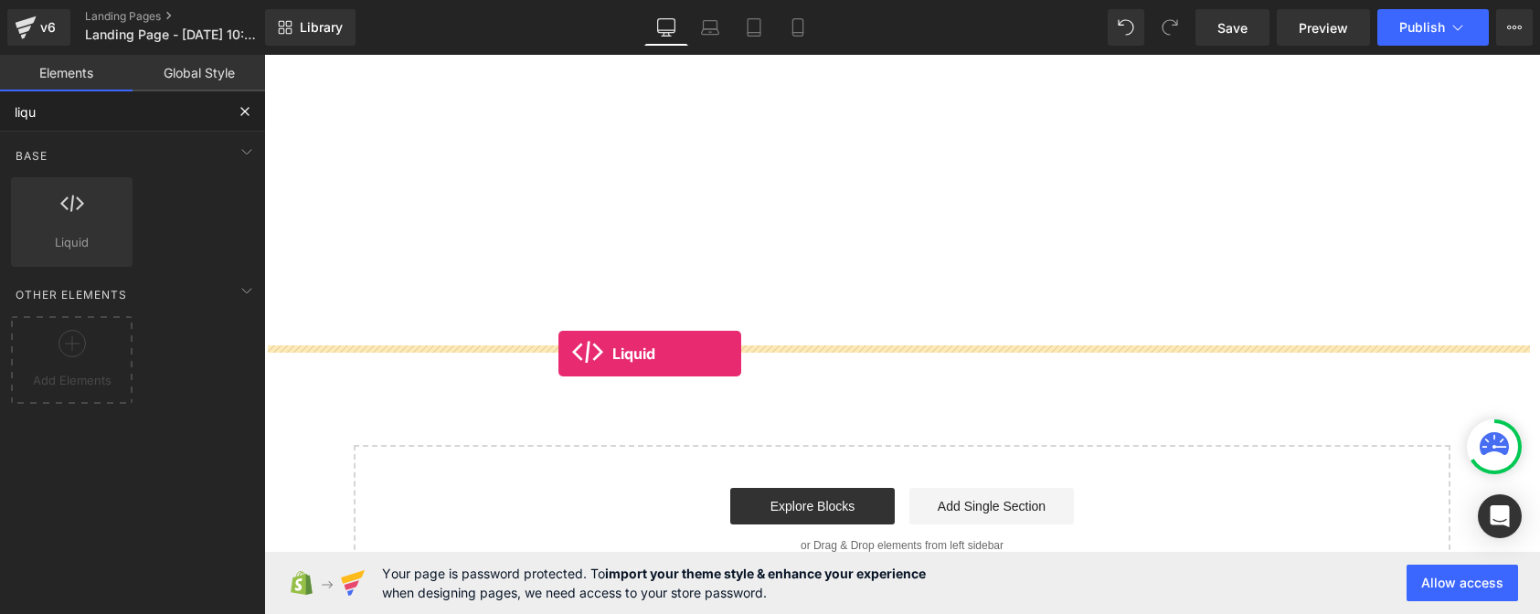
drag, startPoint x: 325, startPoint y: 277, endPoint x: 558, endPoint y: 354, distance: 245.4
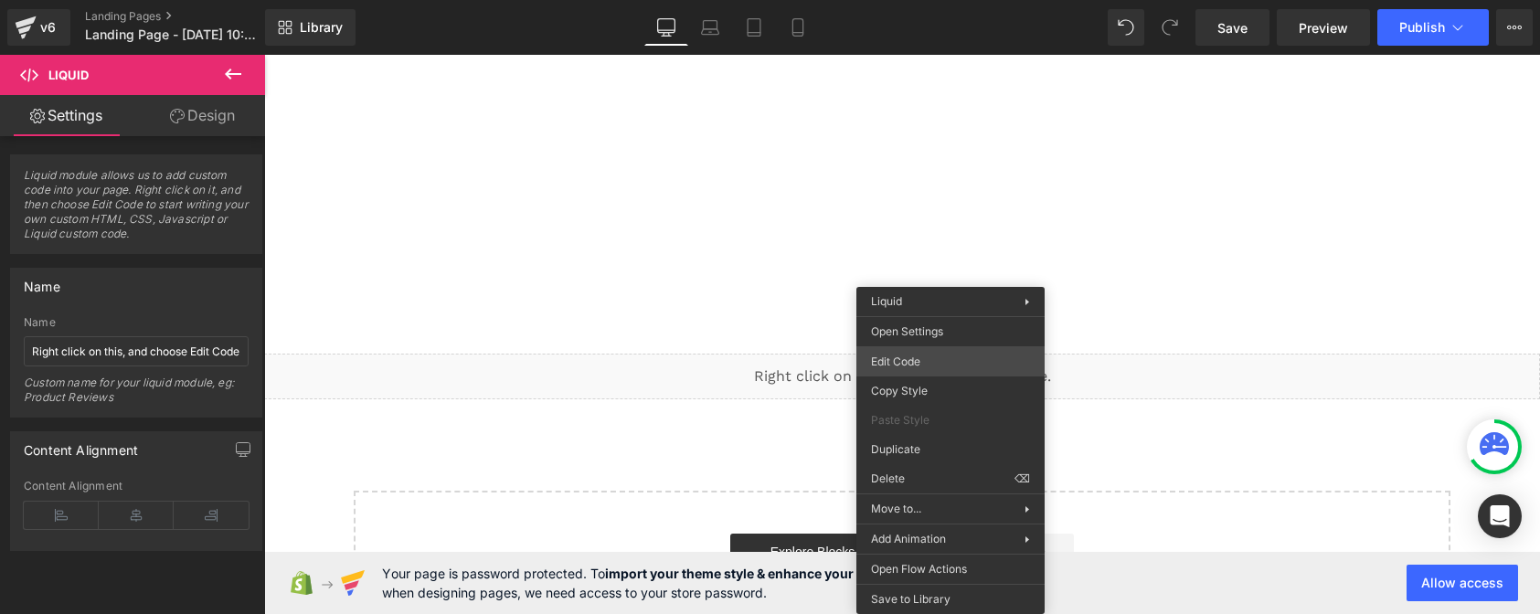
click at [943, 0] on div "Liquid You are previewing how the will restyle your page. You can not edit Elem…" at bounding box center [770, 0] width 1540 height 0
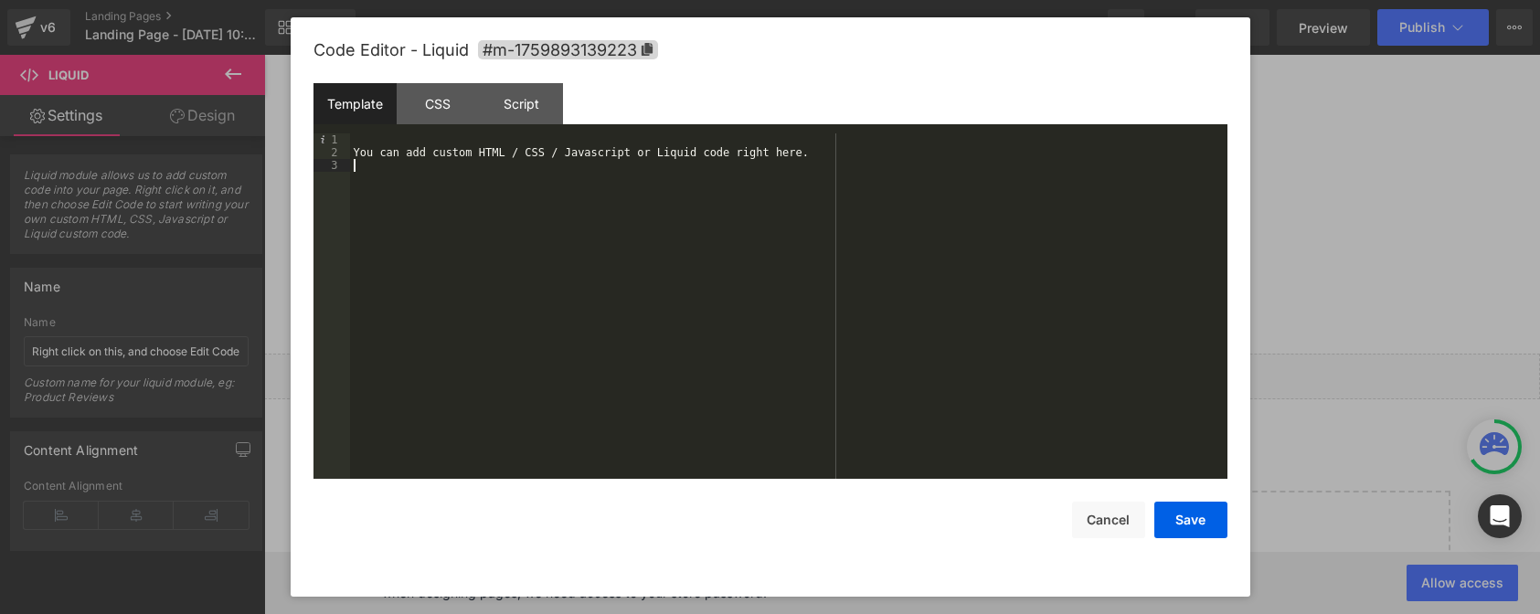
click at [577, 163] on div "You can add custom HTML / CSS / Javascript or Liquid code right here." at bounding box center [788, 318] width 877 height 371
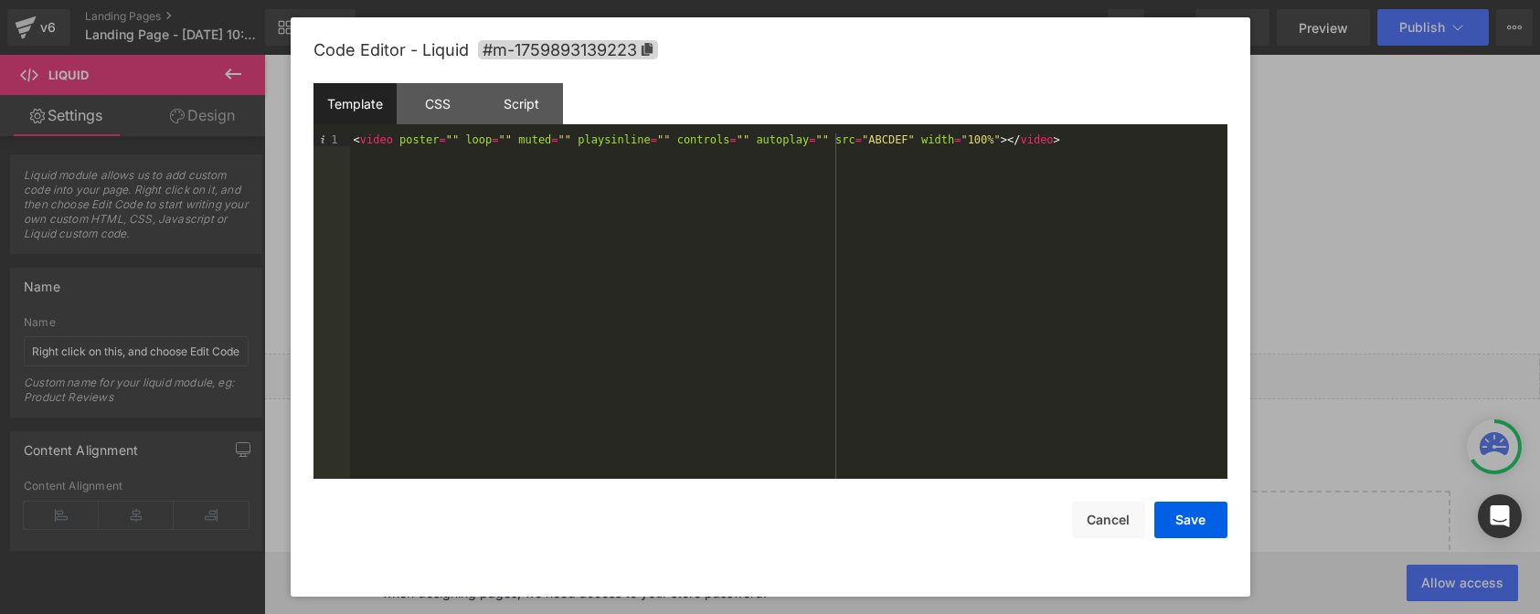
click at [778, 154] on div "< video poster = "" loop = "" muted = "" playsinline = "" controls = "" autopla…" at bounding box center [788, 318] width 877 height 371
drag, startPoint x: 823, startPoint y: 139, endPoint x: 859, endPoint y: 139, distance: 35.6
click at [859, 139] on div "< video poster = "" loop = "" muted = "" playsinline = "" controls = "" autopla…" at bounding box center [788, 318] width 877 height 371
click at [1205, 534] on button "Save" at bounding box center [1190, 520] width 73 height 37
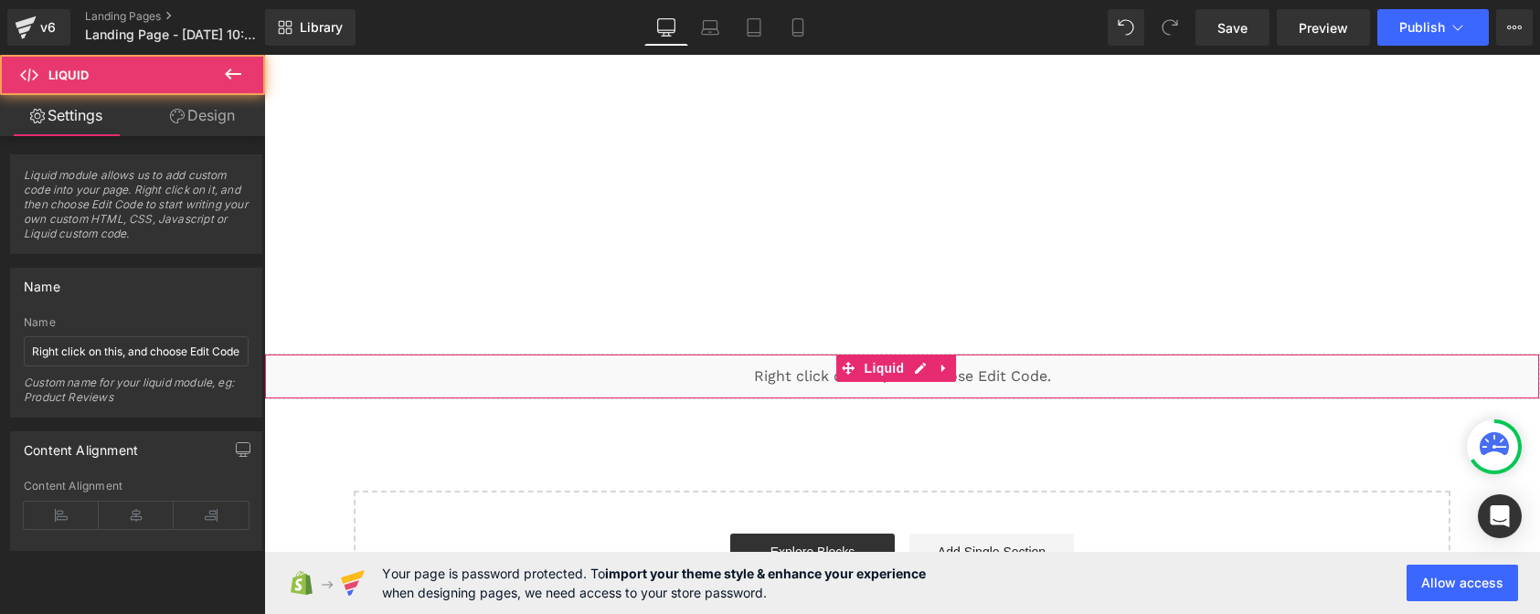
click at [812, 365] on div "Liquid" at bounding box center [902, 377] width 1276 height 46
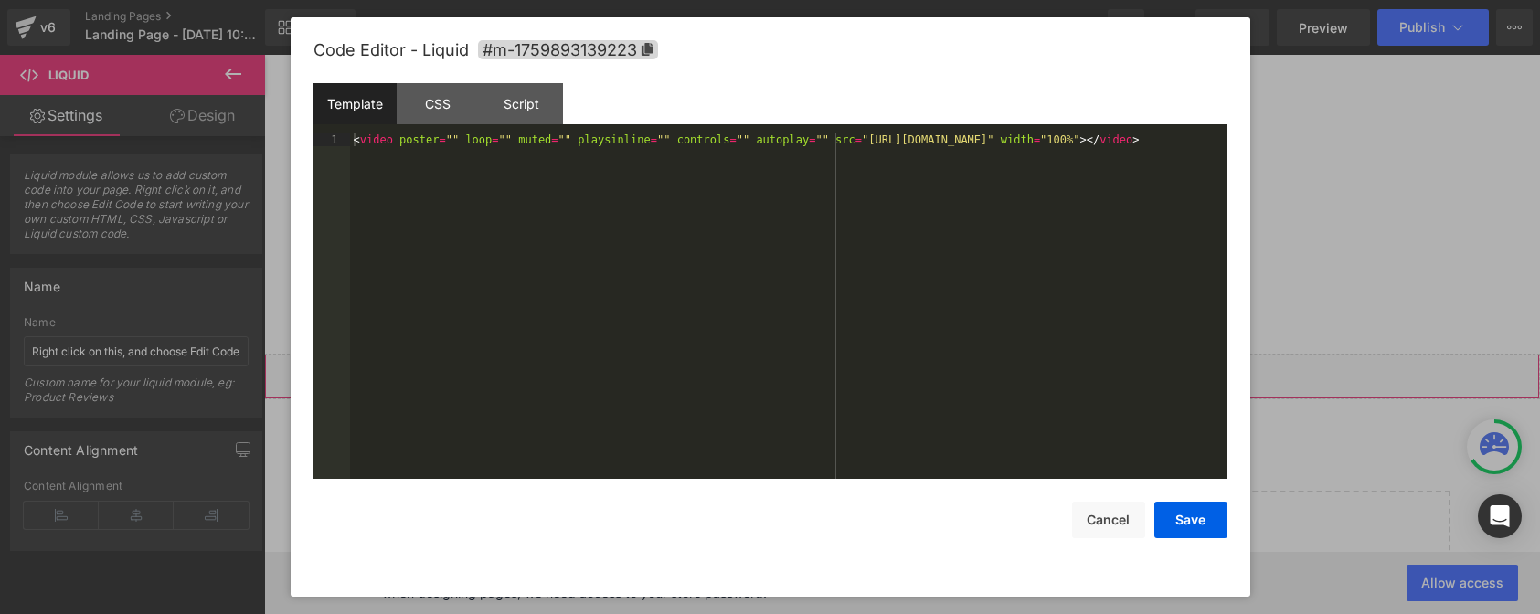
click at [807, 0] on div "Liquid You are previewing how the will restyle your page. You can not edit Elem…" at bounding box center [770, 0] width 1540 height 0
click at [664, 190] on div "< video poster = "" loop = "" muted = "" playsinline = "" controls = "" autopla…" at bounding box center [788, 318] width 877 height 371
click at [610, 220] on div "< video poster = "" loop = "" muted = "" playsinline = "" controls = "" autopla…" at bounding box center [788, 318] width 877 height 371
click at [436, 147] on div "< video poster = "" loop = "" muted = "" playsinline = "" controls = "" autopla…" at bounding box center [788, 318] width 877 height 371
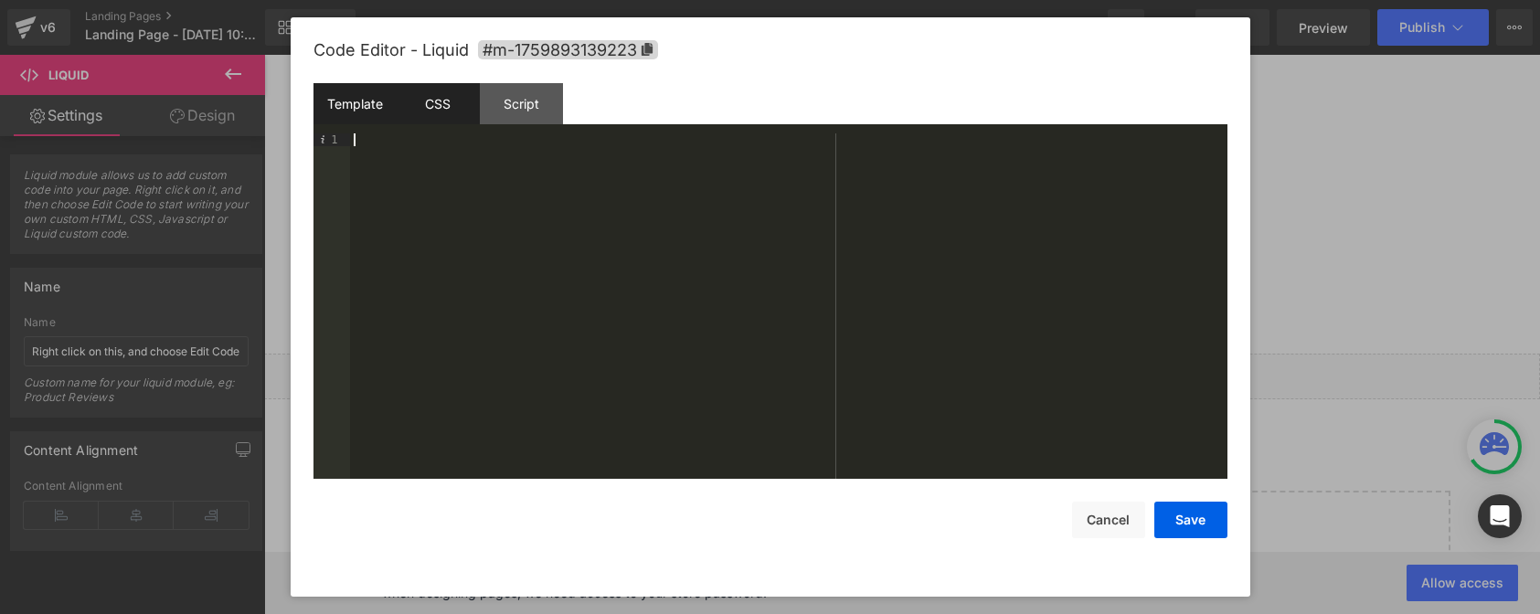
click at [436, 107] on div "CSS" at bounding box center [438, 103] width 83 height 41
click at [514, 106] on div "Script" at bounding box center [521, 103] width 83 height 41
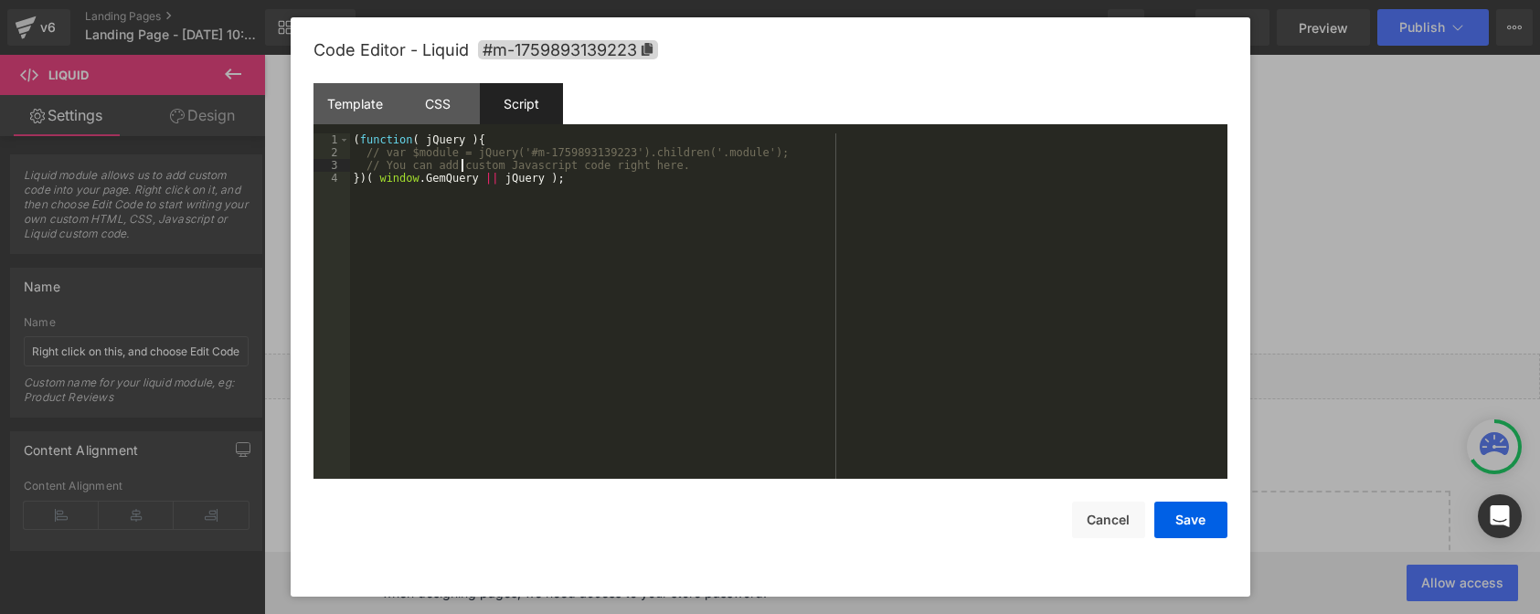
click at [459, 169] on div "( function ( jQuery ) { // var $module = jQuery('#m-1759893139223').children('.…" at bounding box center [788, 318] width 877 height 371
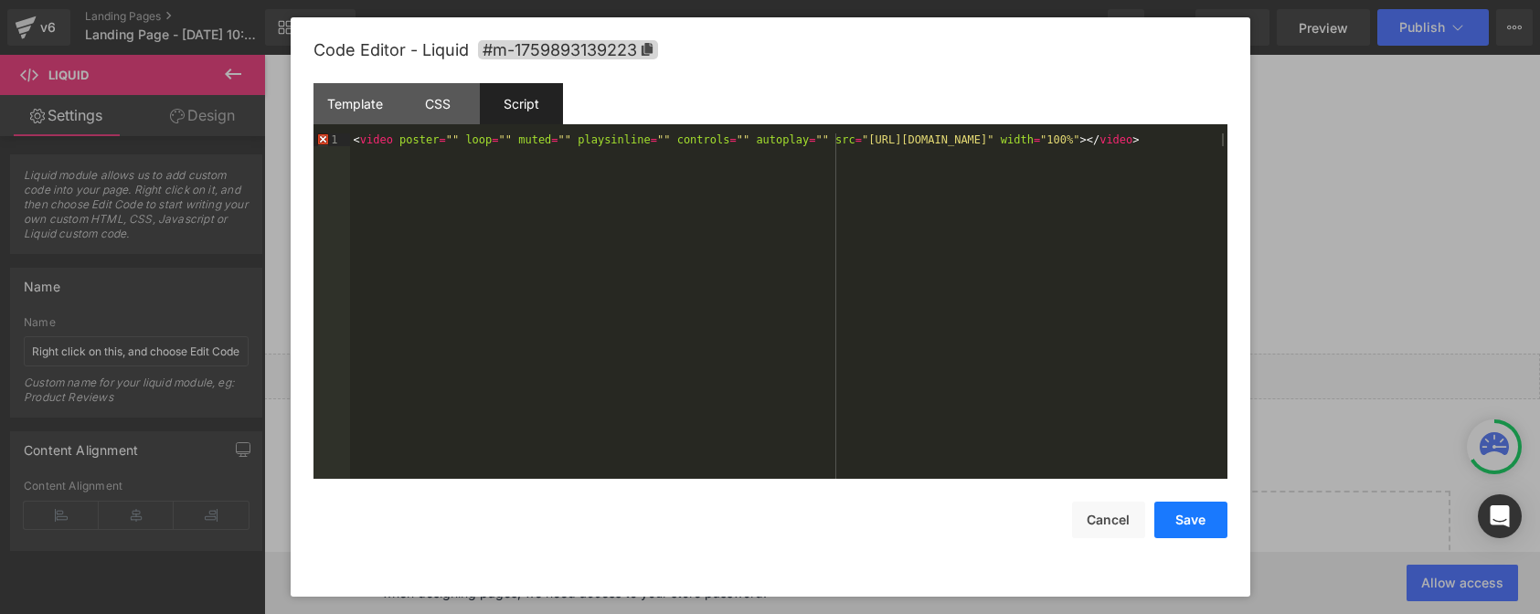
click at [1184, 524] on button "Save" at bounding box center [1190, 520] width 73 height 37
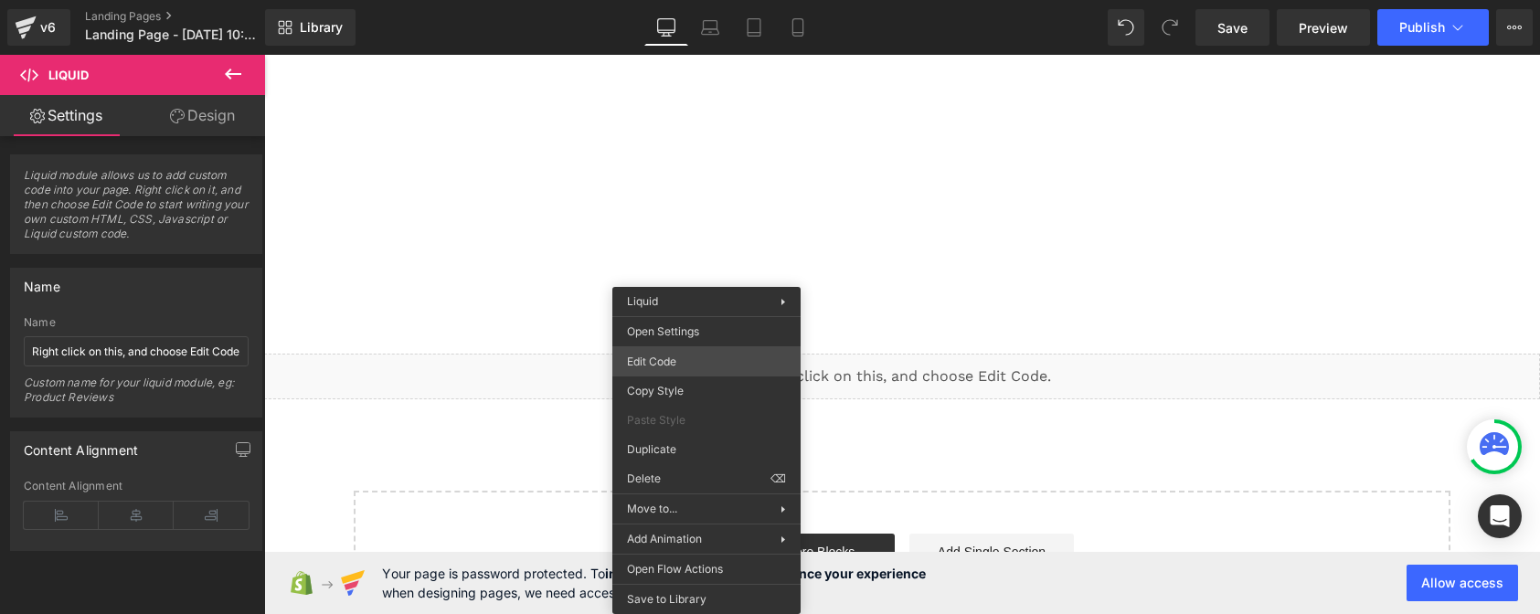
click at [672, 0] on div "Liquid You are previewing how the will restyle your page. You can not edit Elem…" at bounding box center [770, 0] width 1540 height 0
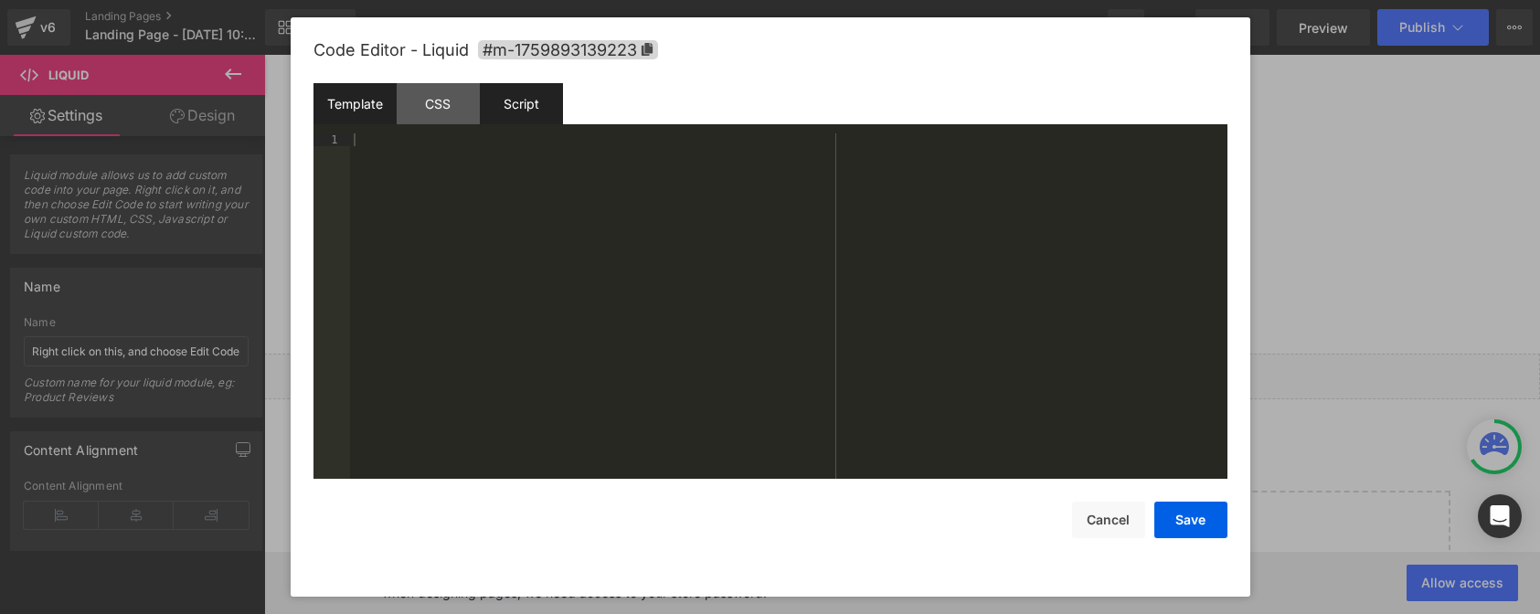
click at [540, 110] on div "Script" at bounding box center [521, 103] width 83 height 41
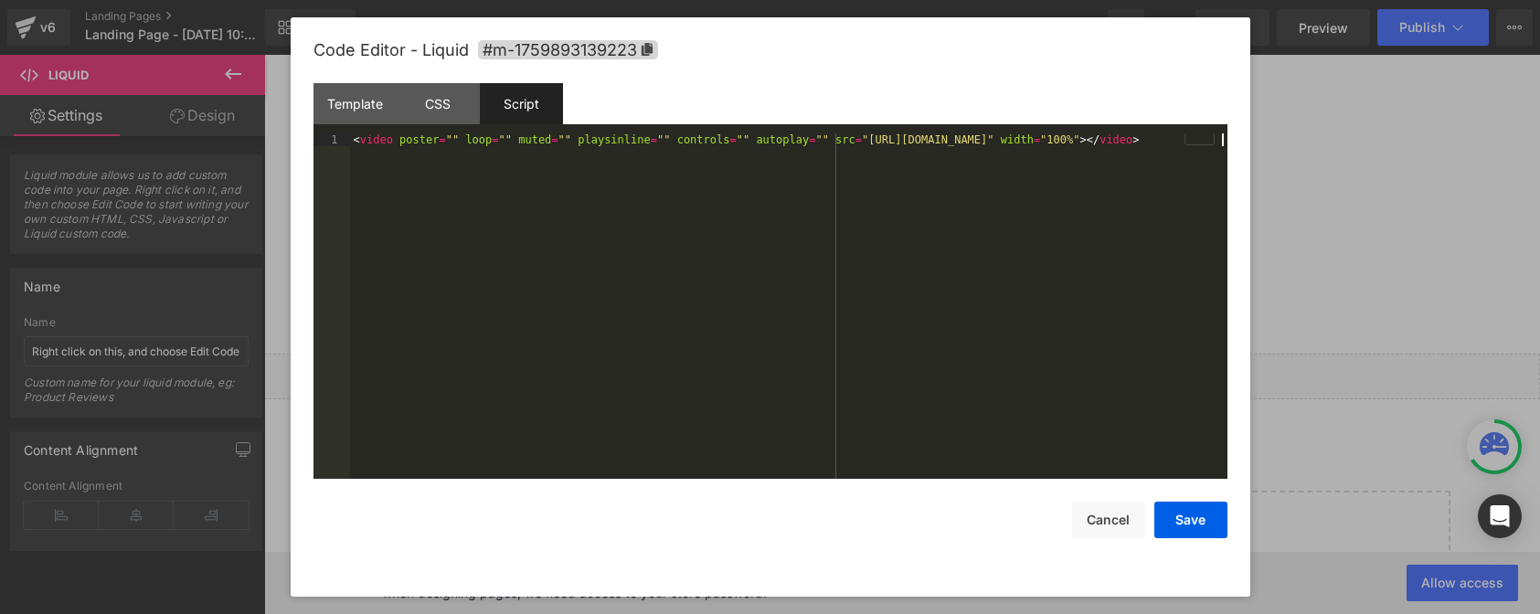
click at [515, 156] on div "< video poster = "" loop = "" muted = "" playsinline = "" controls = "" autopla…" at bounding box center [788, 318] width 877 height 371
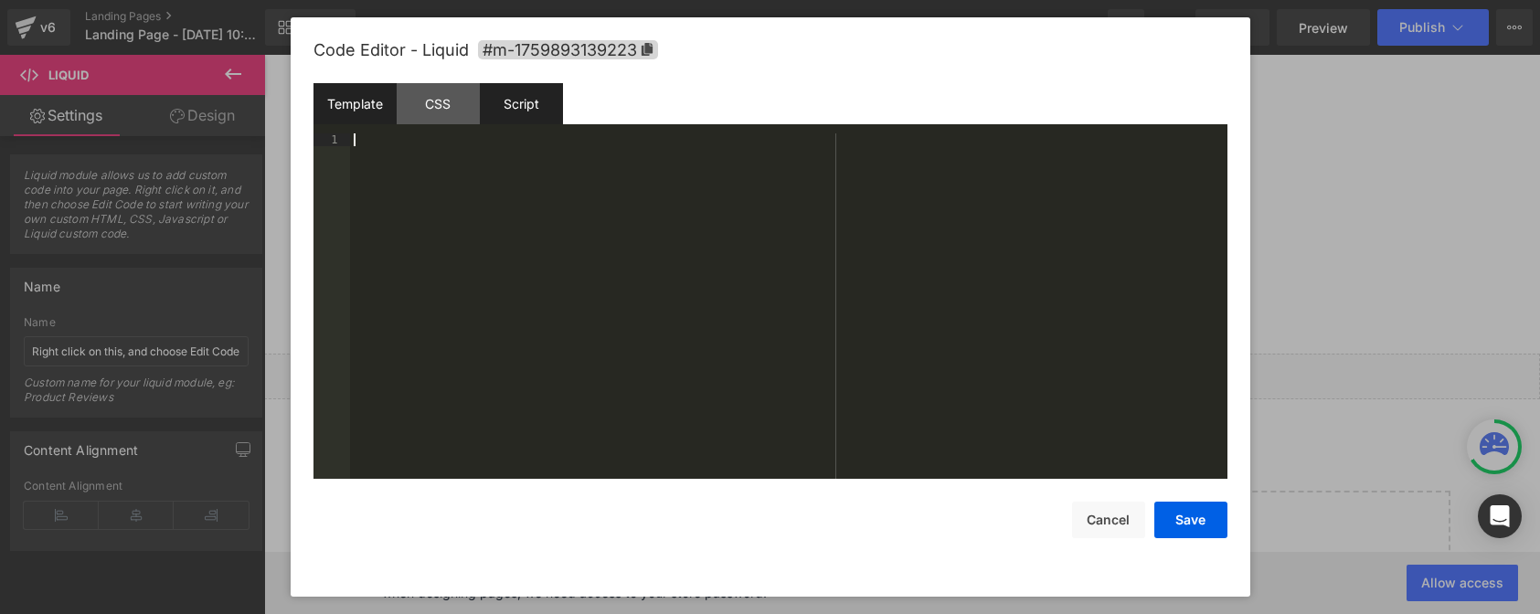
click at [356, 106] on div "Template" at bounding box center [354, 103] width 83 height 41
click at [380, 140] on div at bounding box center [788, 318] width 877 height 371
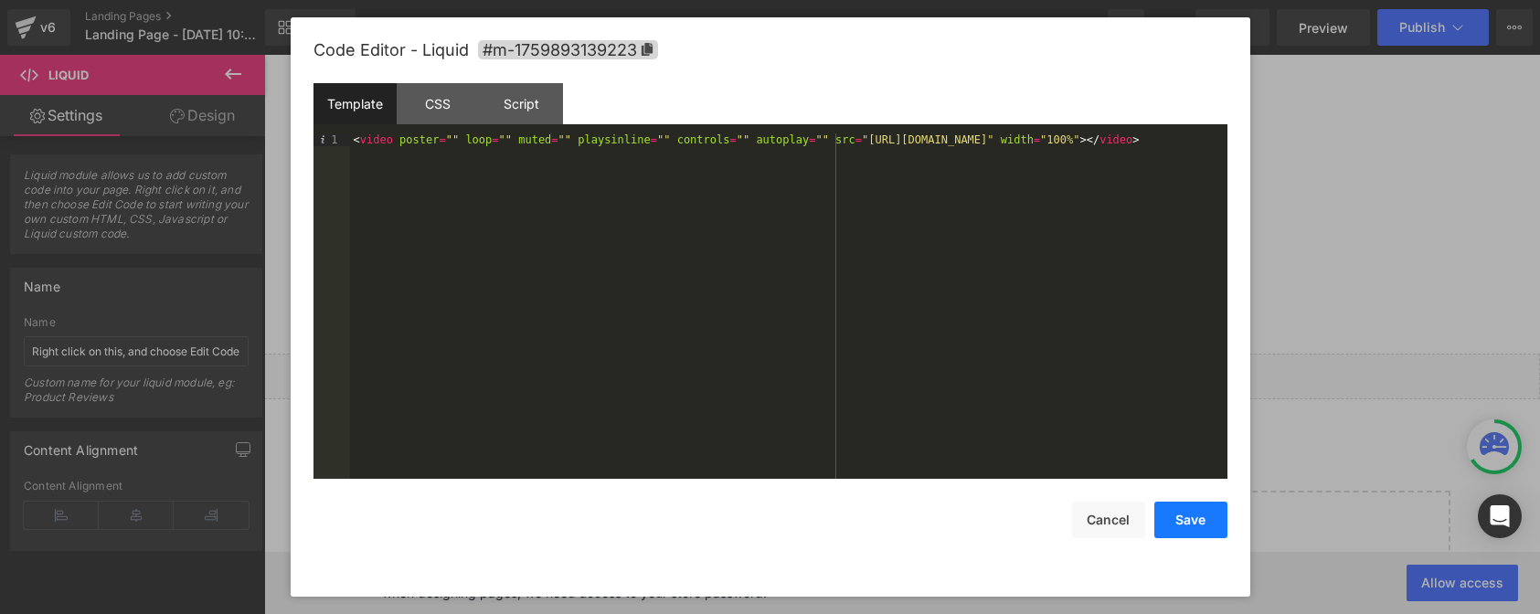
click at [1198, 506] on button "Save" at bounding box center [1190, 520] width 73 height 37
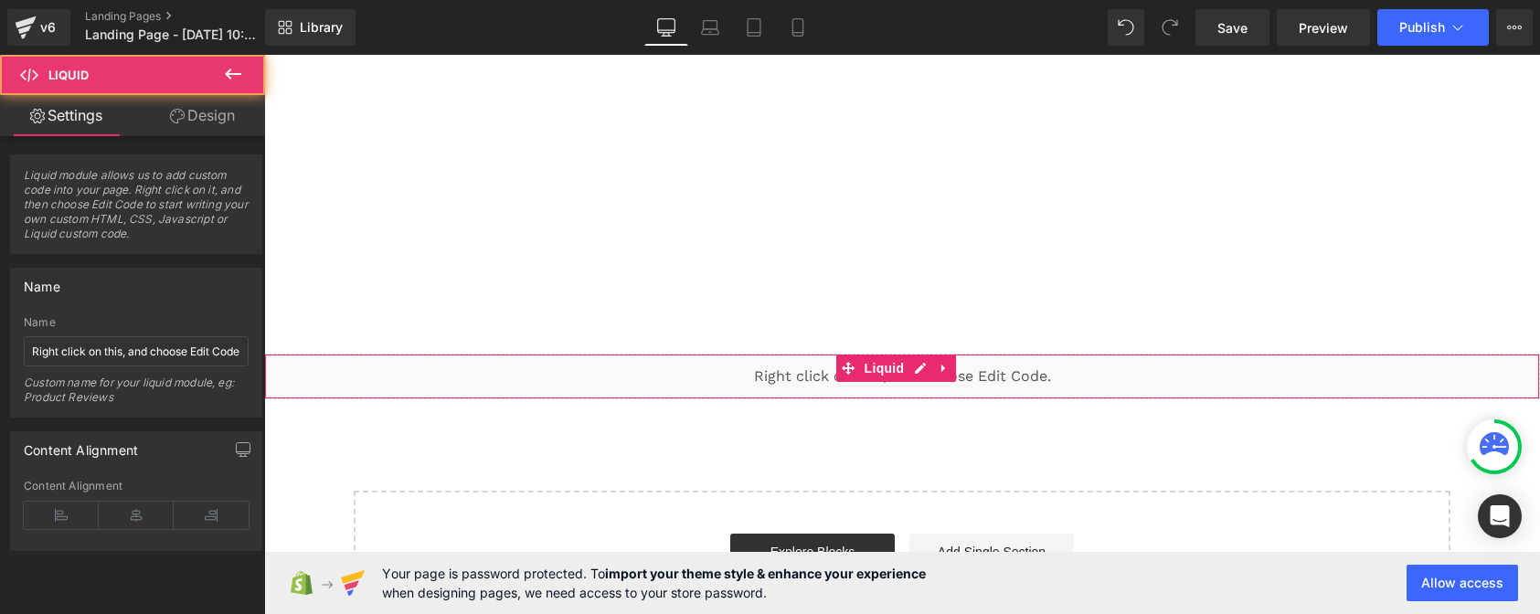
click at [750, 367] on div "Liquid" at bounding box center [902, 377] width 1276 height 46
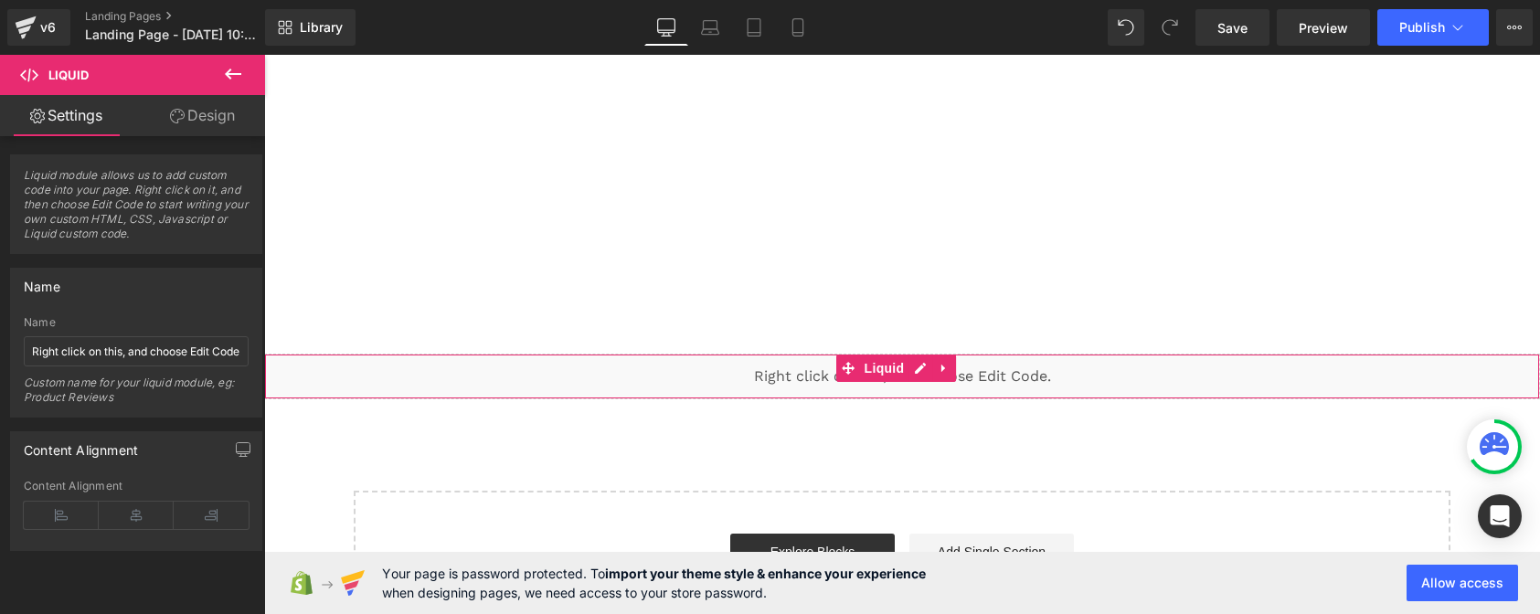
click at [767, 376] on div "Liquid" at bounding box center [902, 377] width 1276 height 46
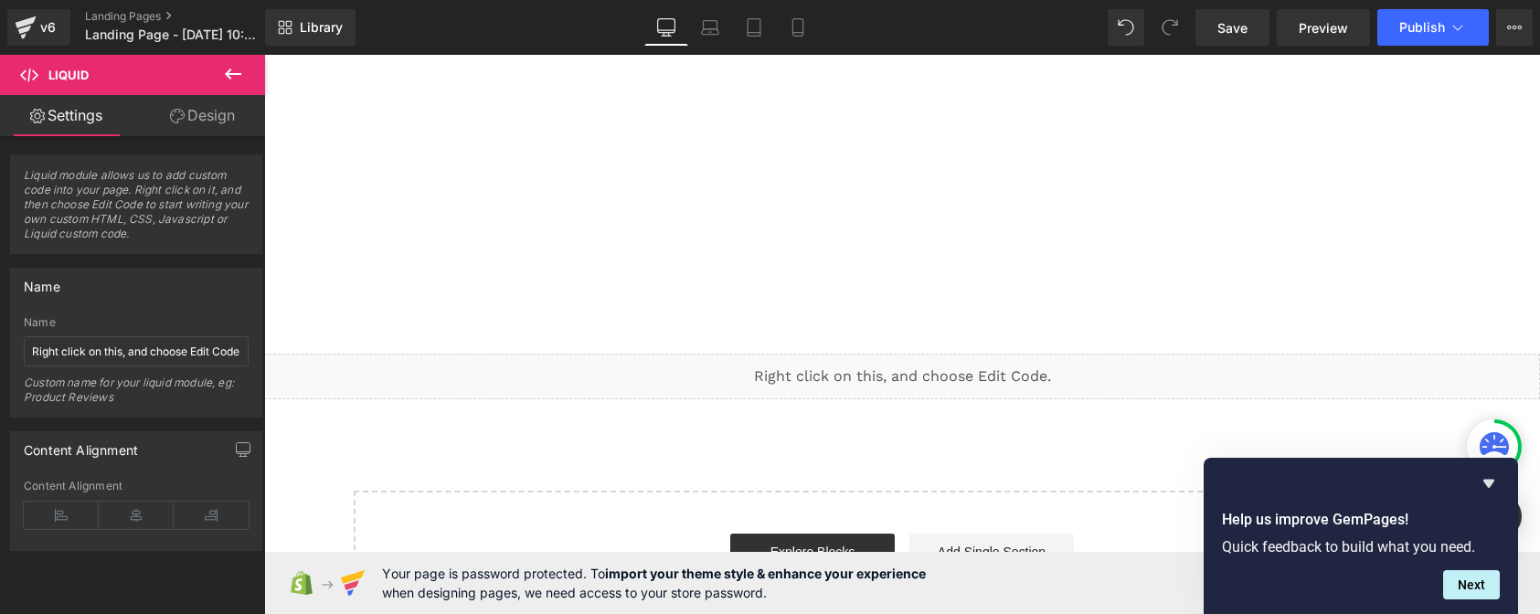
click at [246, 74] on button at bounding box center [233, 75] width 64 height 40
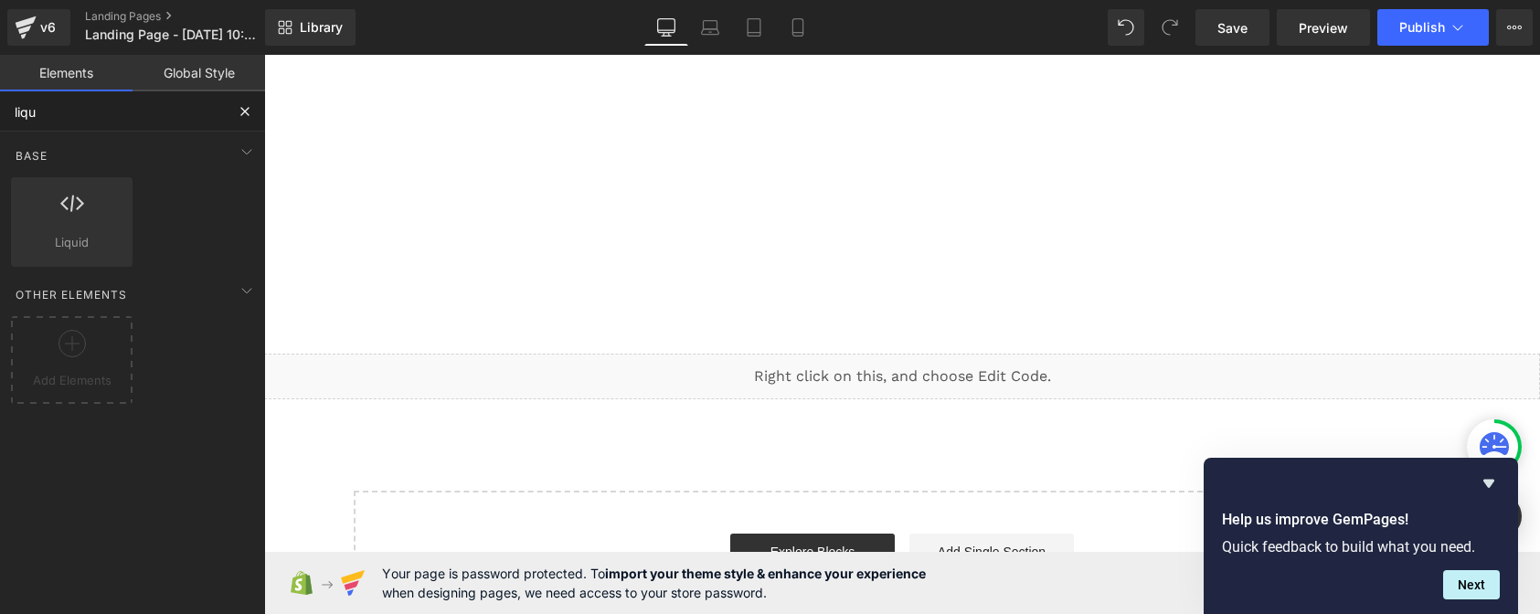
click at [83, 125] on input "liqu" at bounding box center [112, 111] width 225 height 40
type input "d"
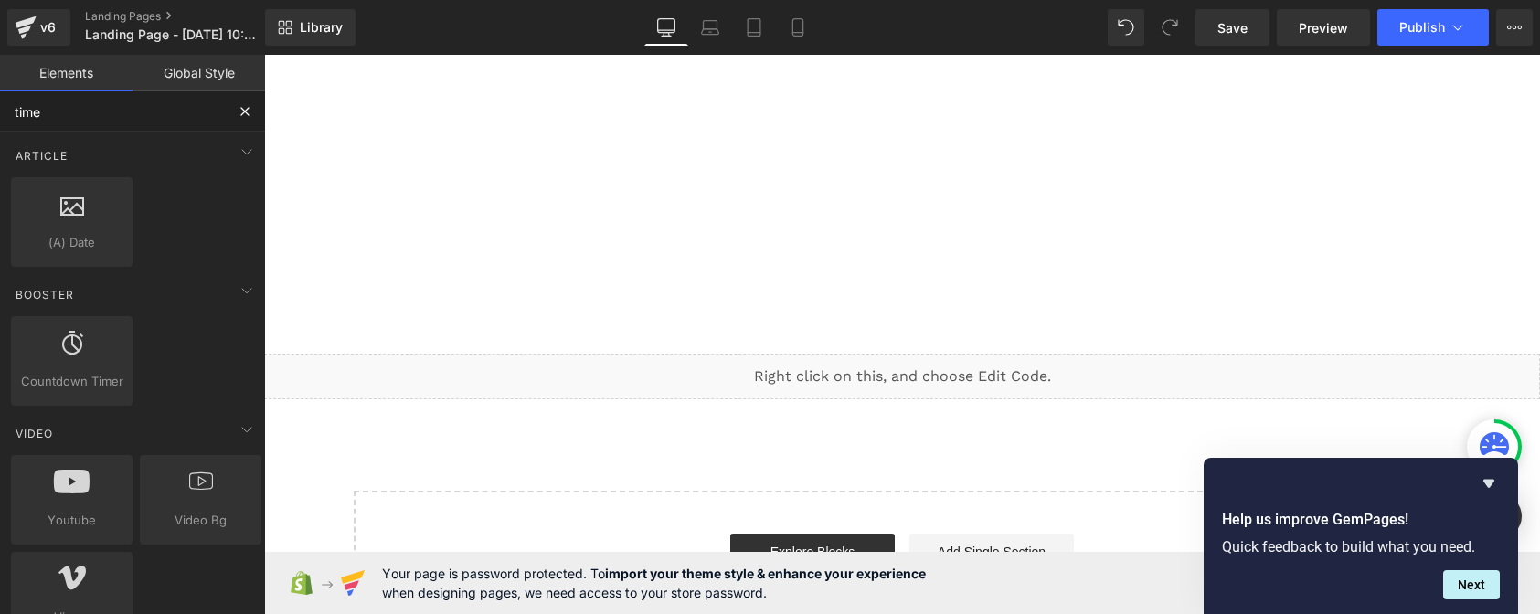
click at [49, 113] on input "time" at bounding box center [112, 111] width 225 height 40
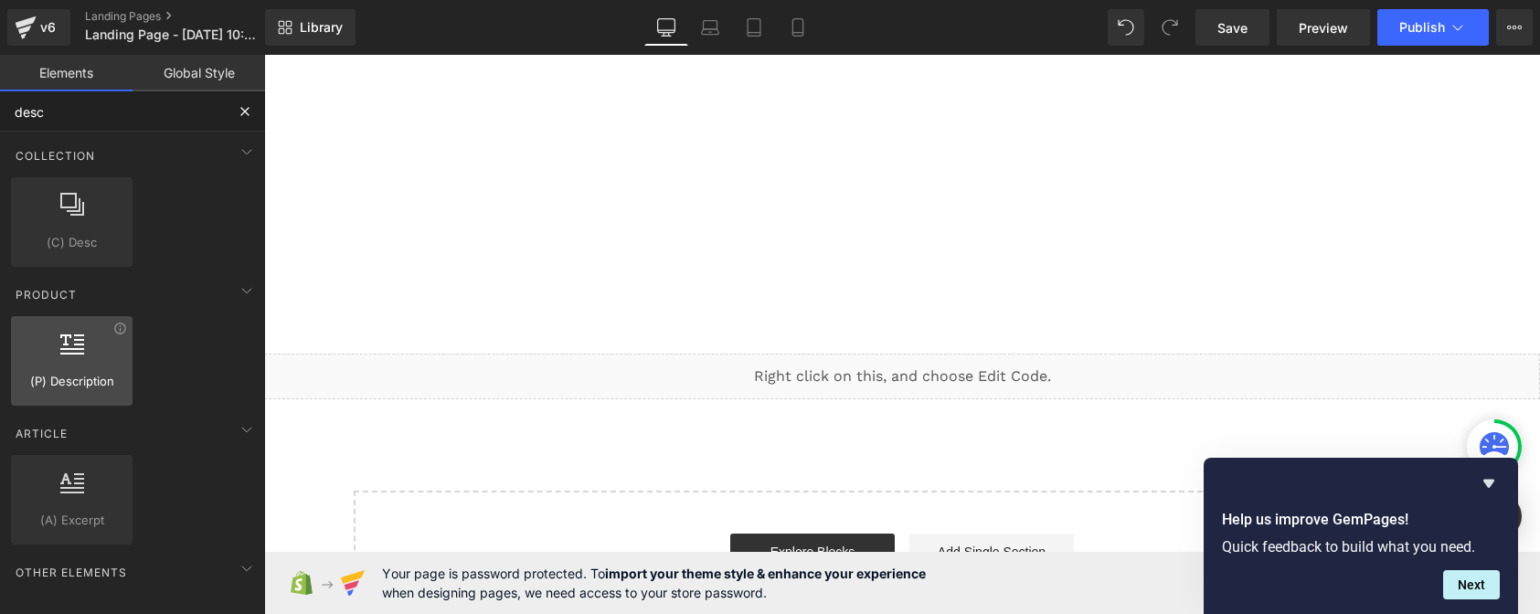
click at [74, 370] on div at bounding box center [71, 351] width 111 height 41
type input "desc"
